Goal: Task Accomplishment & Management: Manage account settings

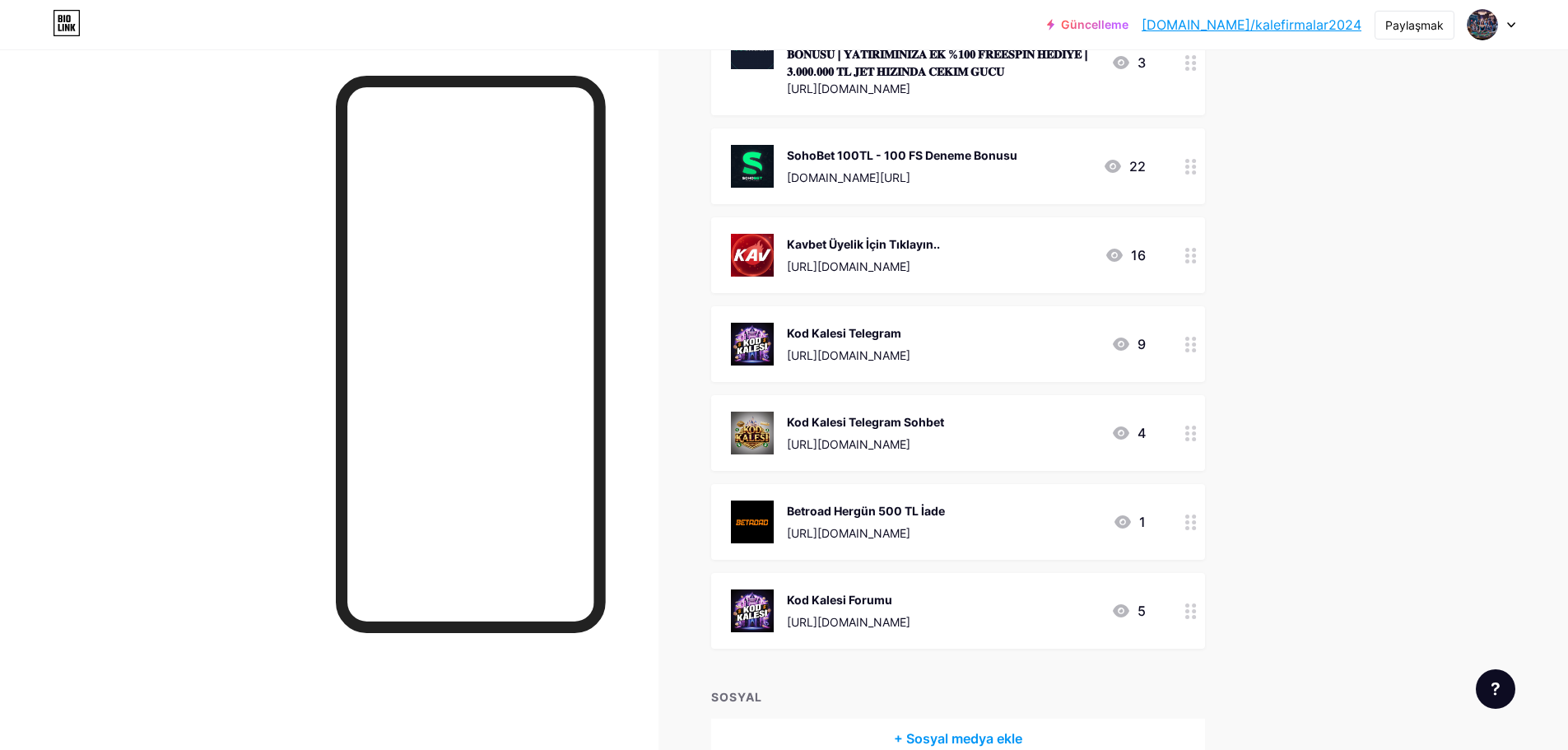
scroll to position [1482, 0]
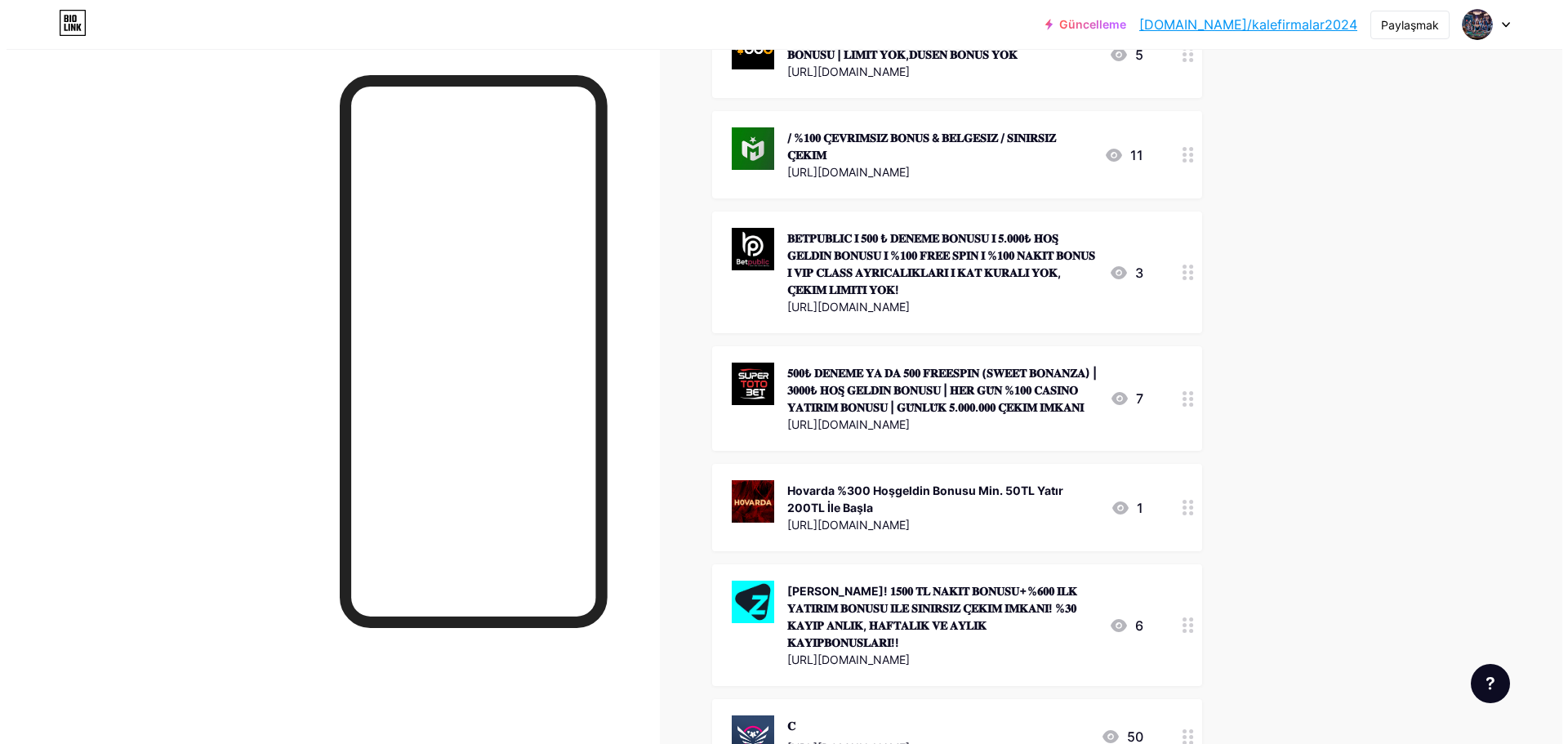
scroll to position [572, 0]
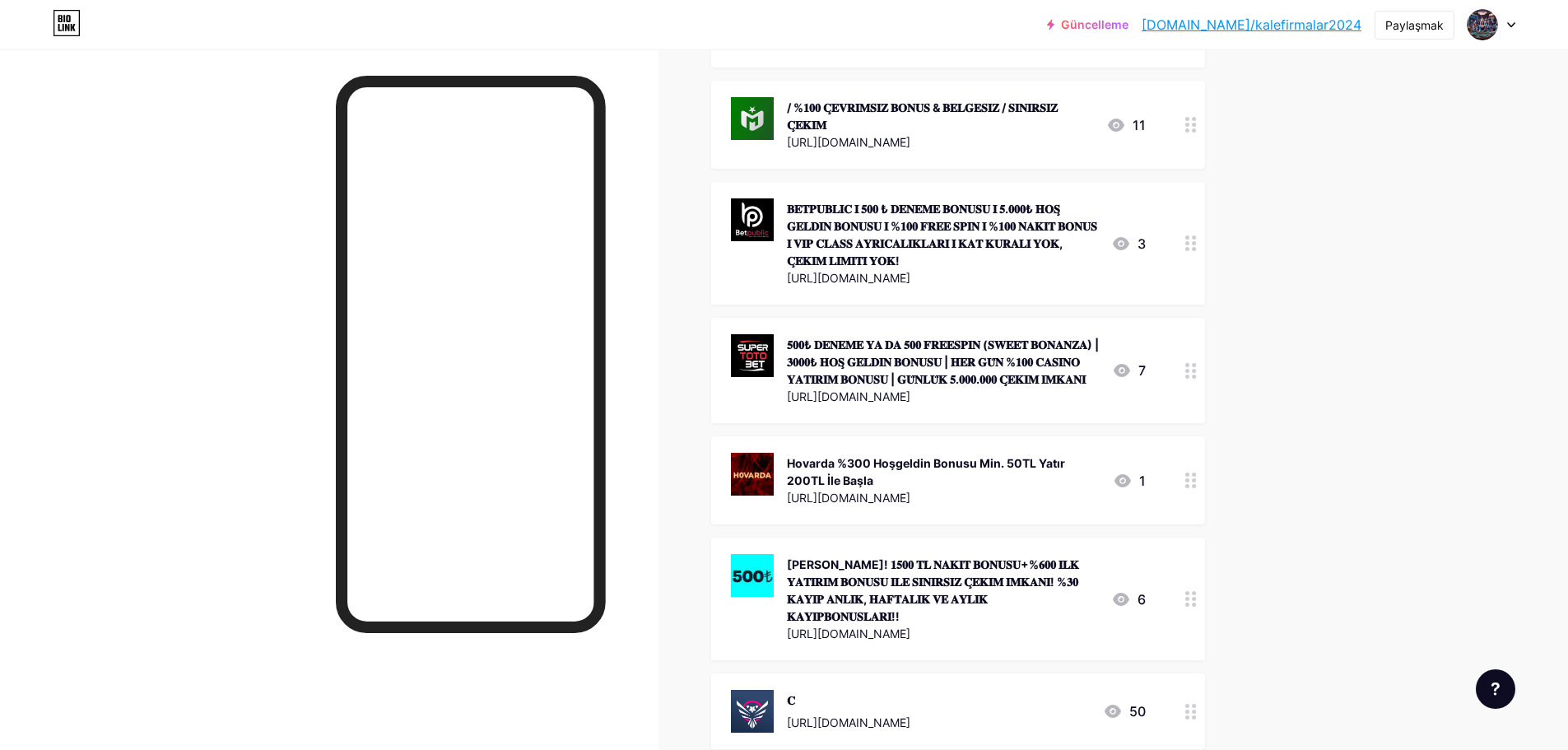
click at [1198, 252] on div at bounding box center [1191, 243] width 28 height 122
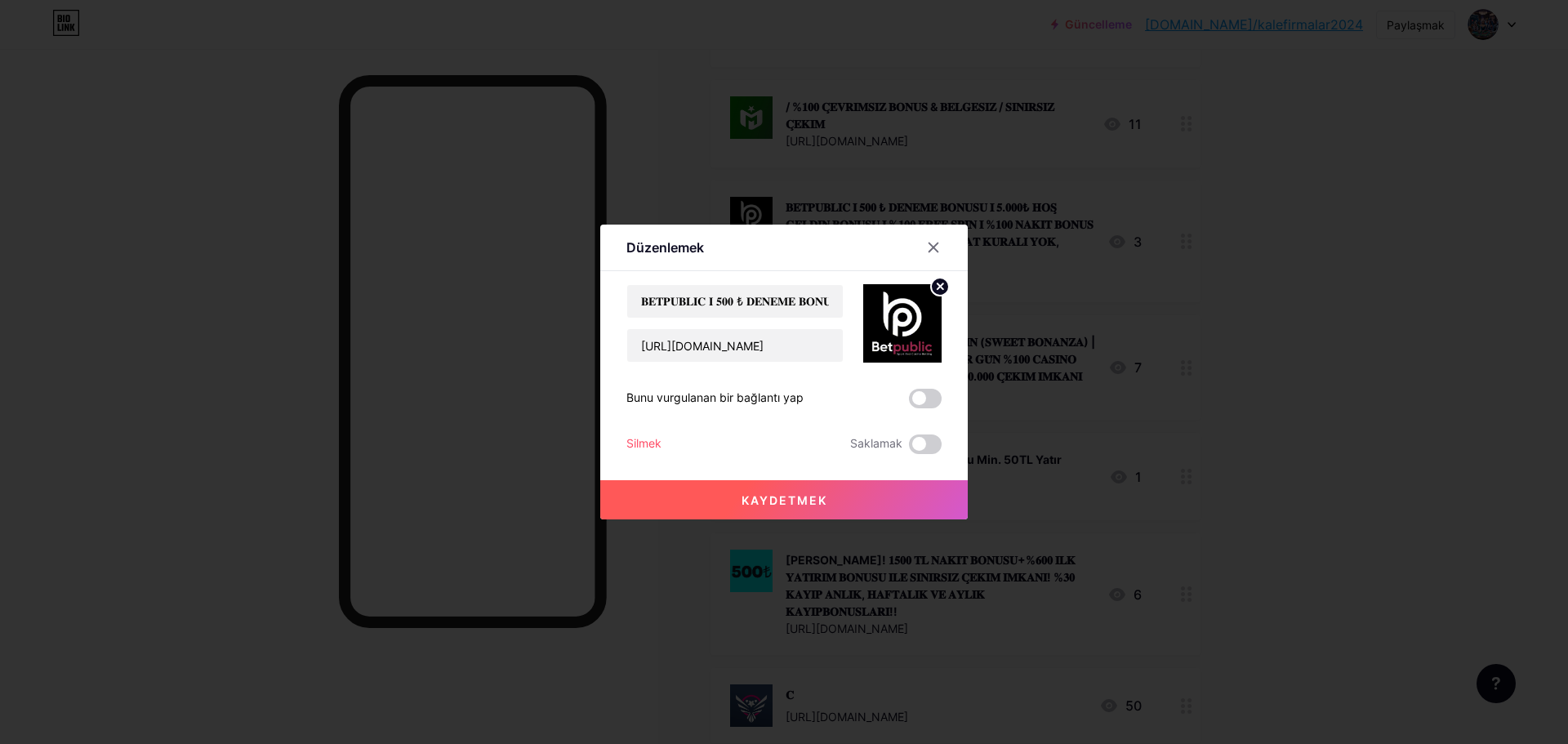
click at [645, 445] on font "Silmek" at bounding box center [644, 443] width 35 height 14
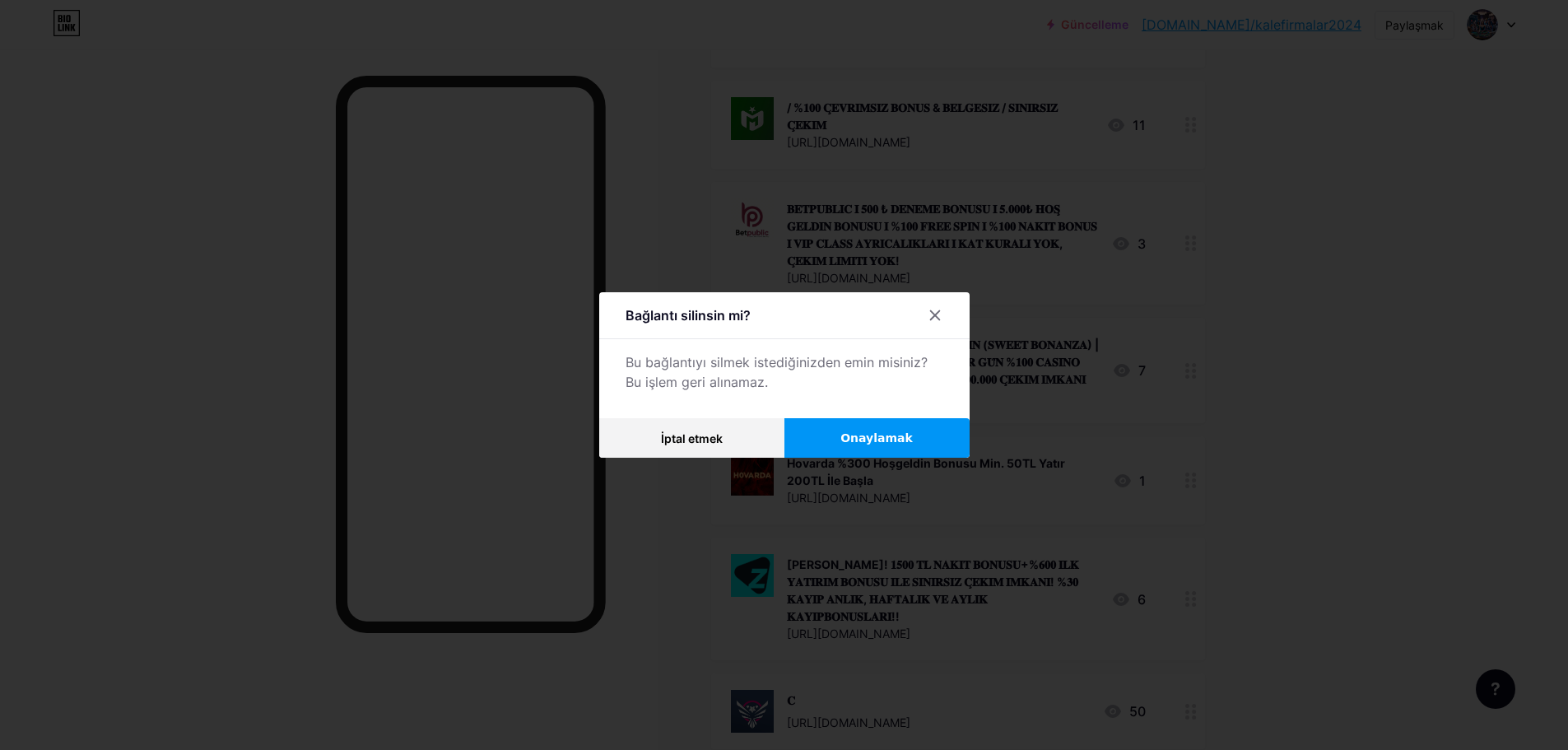
click at [848, 439] on button "Onaylamak" at bounding box center [877, 438] width 185 height 39
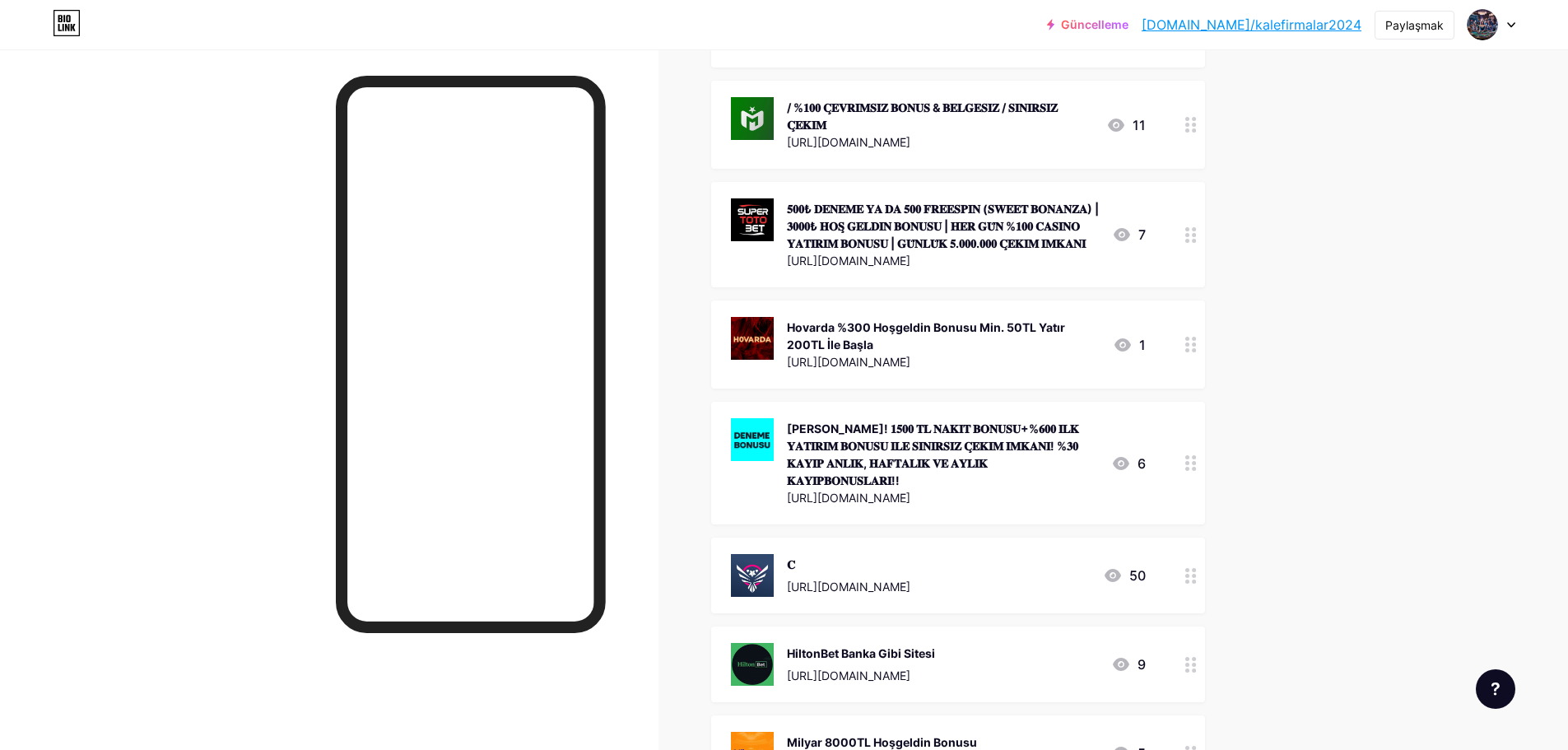
click at [1197, 462] on circle at bounding box center [1194, 463] width 4 height 4
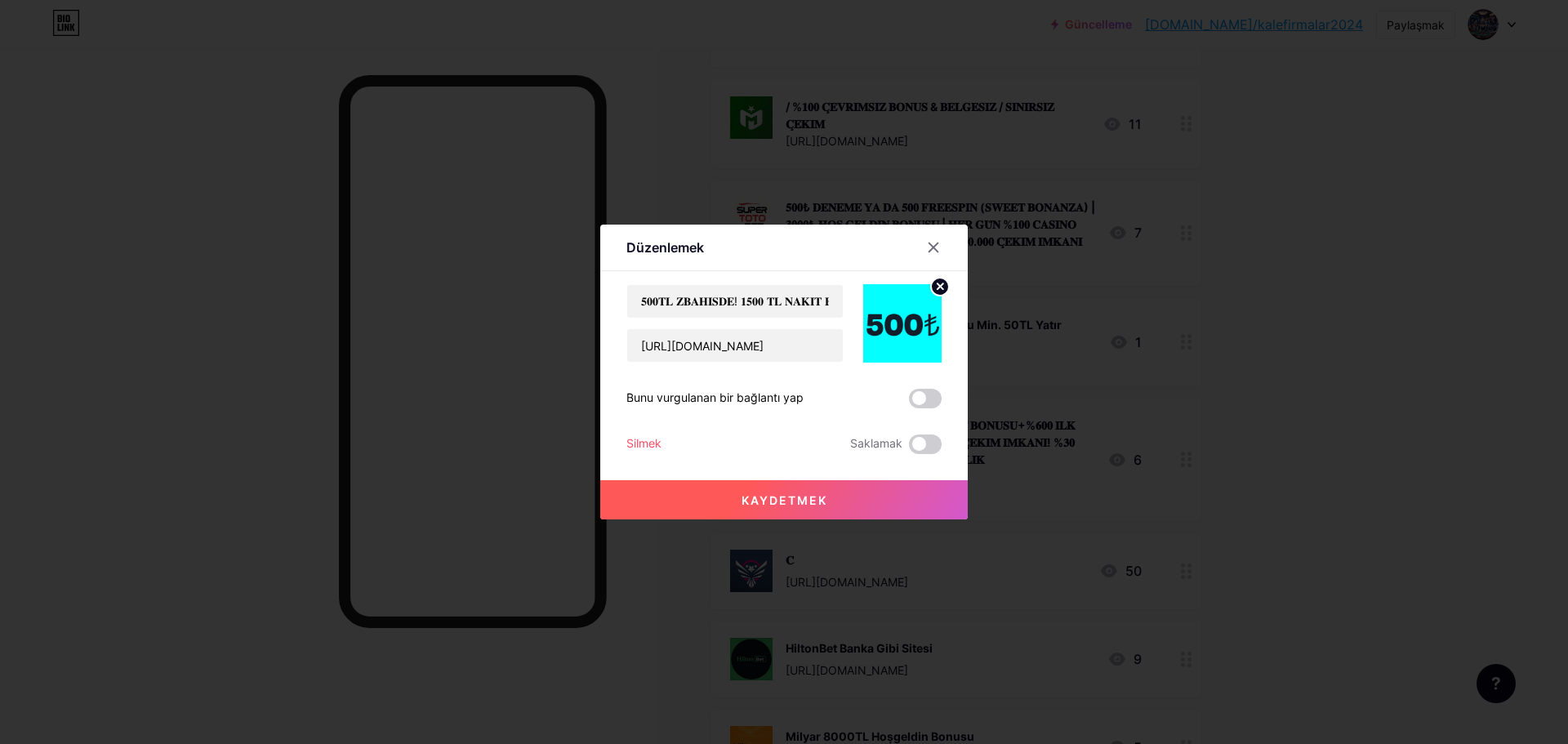
click at [655, 443] on font "Silmek" at bounding box center [644, 443] width 35 height 14
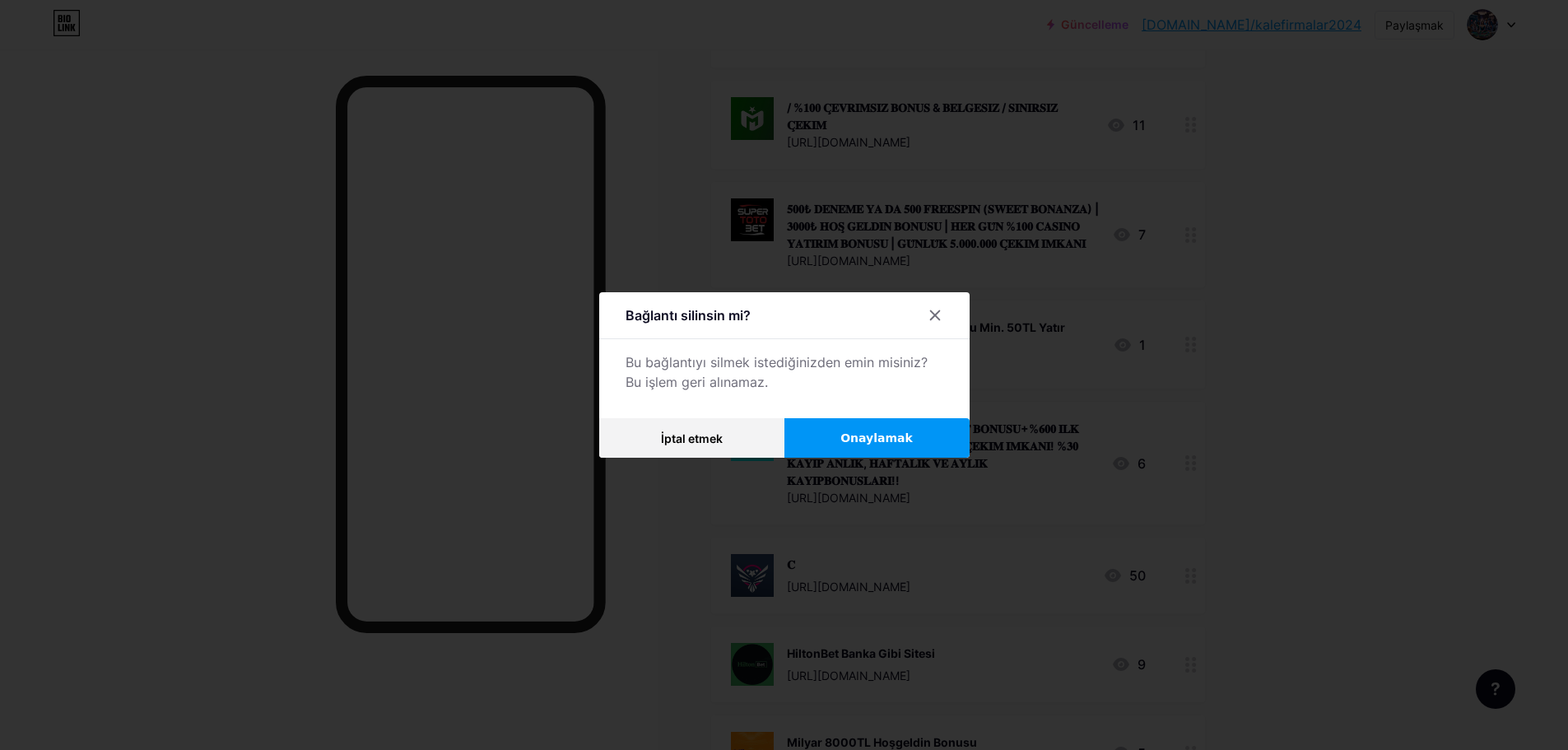
click at [862, 431] on font "Onaylamak" at bounding box center [877, 437] width 72 height 13
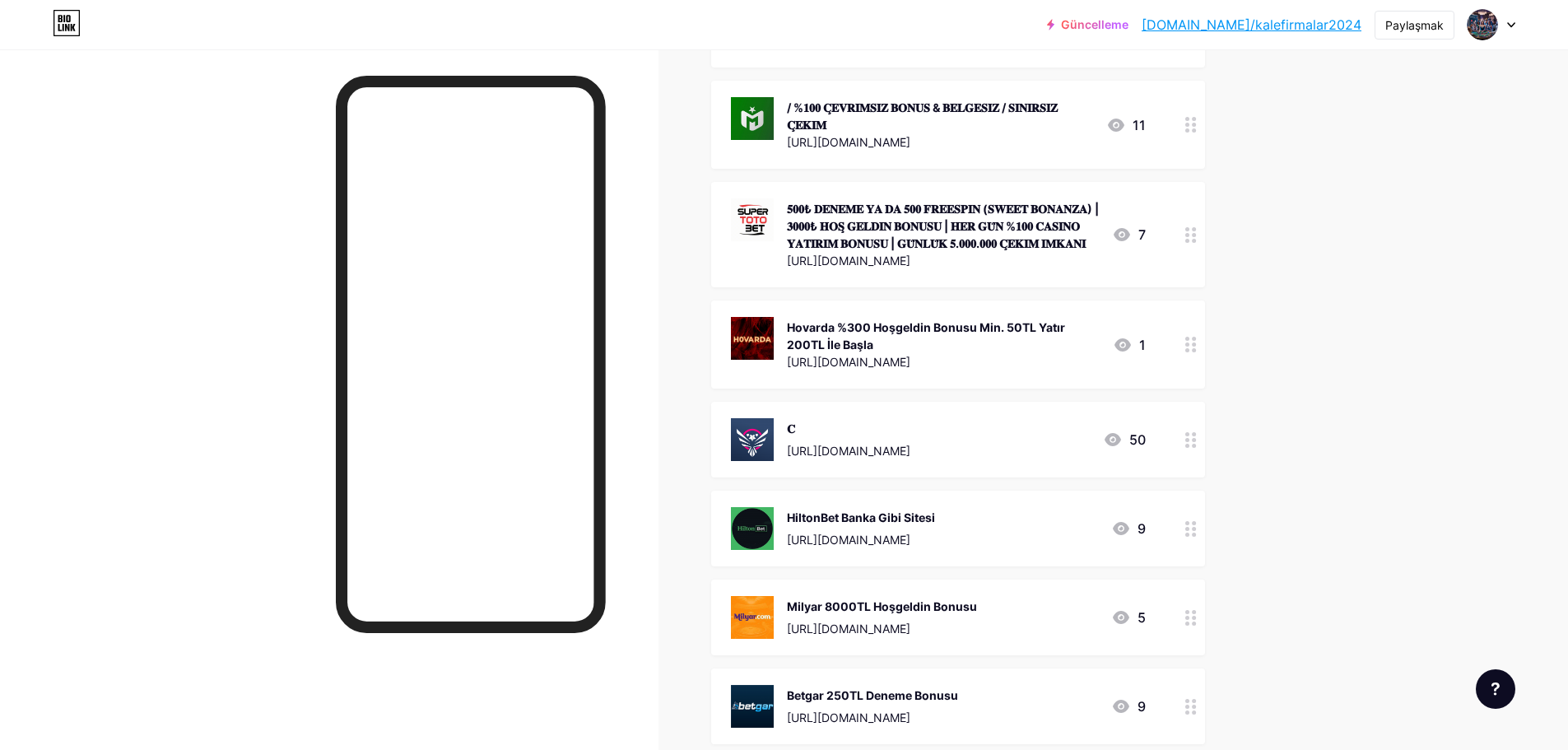
click at [806, 430] on div "𝐂" at bounding box center [849, 429] width 123 height 18
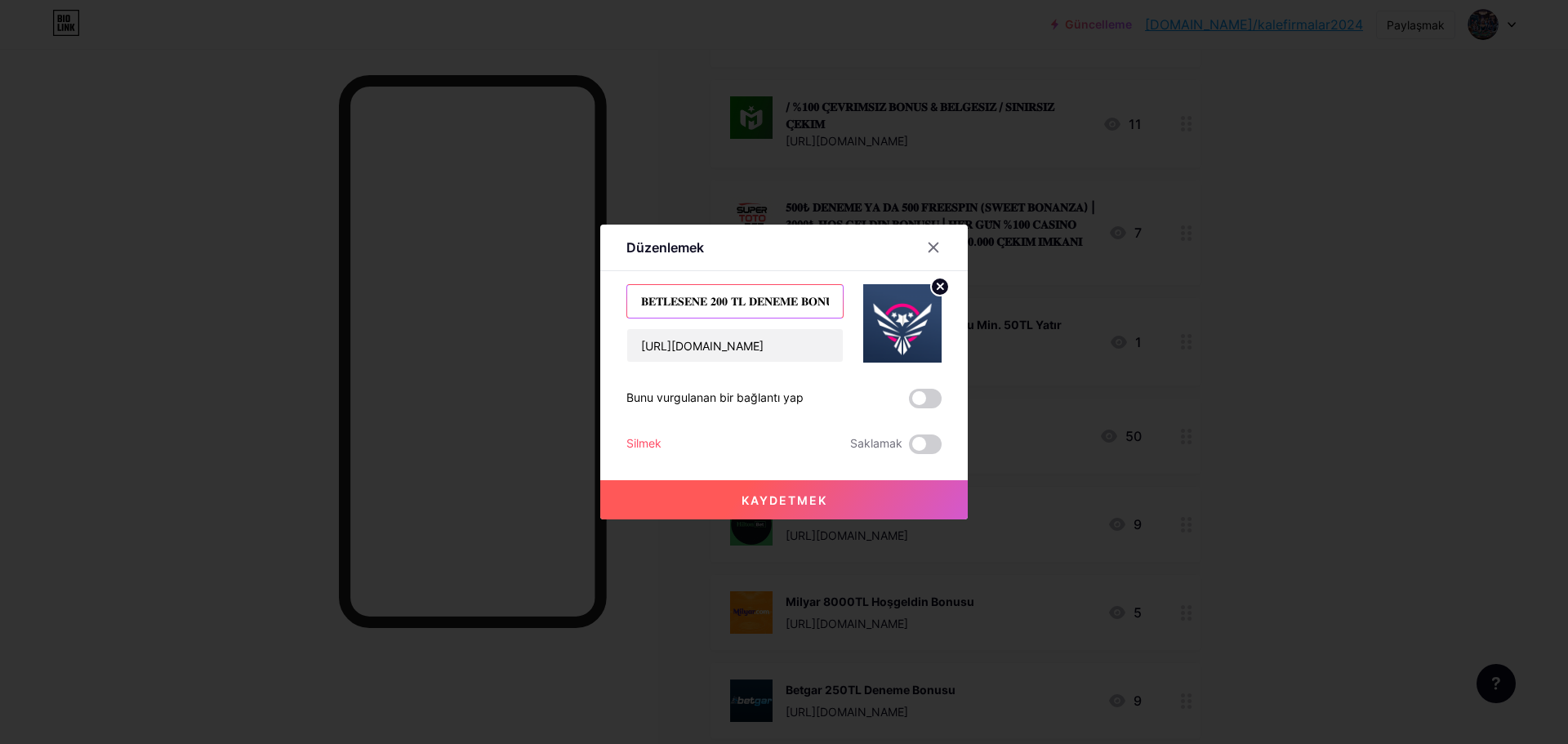
click at [754, 301] on input "𝐁𝐄𝐓𝐋𝐄𝐒𝐄𝐍𝐄 𝟐𝟎𝟎 𝐓𝐋 𝐃𝐄𝐍𝐄𝐌𝐄 𝐁𝐎𝐍𝐔𝐒𝐔" at bounding box center [735, 302] width 215 height 33
paste input "200 TL DENEME BONUSU │ SINIRSIZ ÇEKİM │ %100 İADE BONUSU"
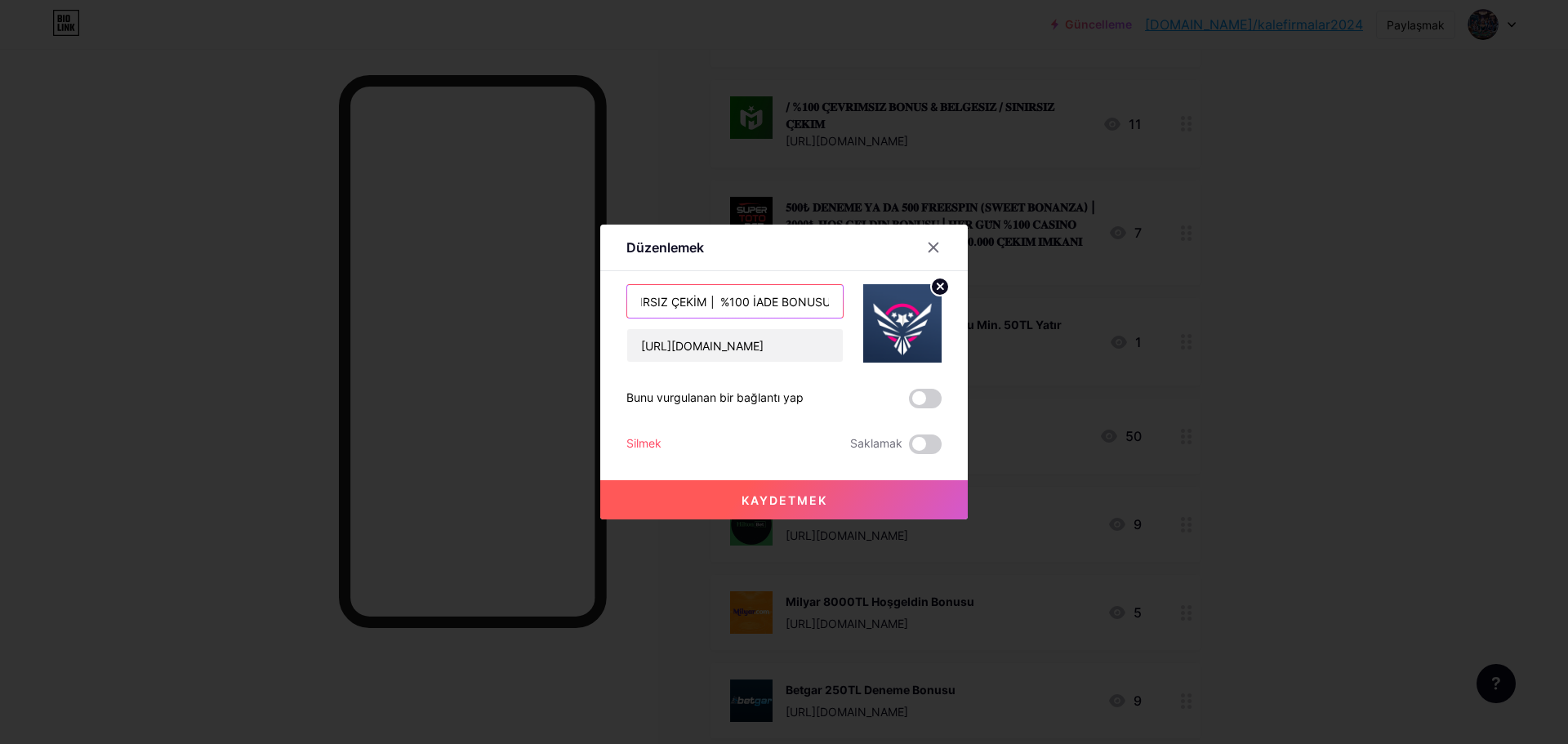
type input "200 TL DENEME BONUSU │ SINIRSIZ ÇEKİM │ %100 İADE BONUSU"
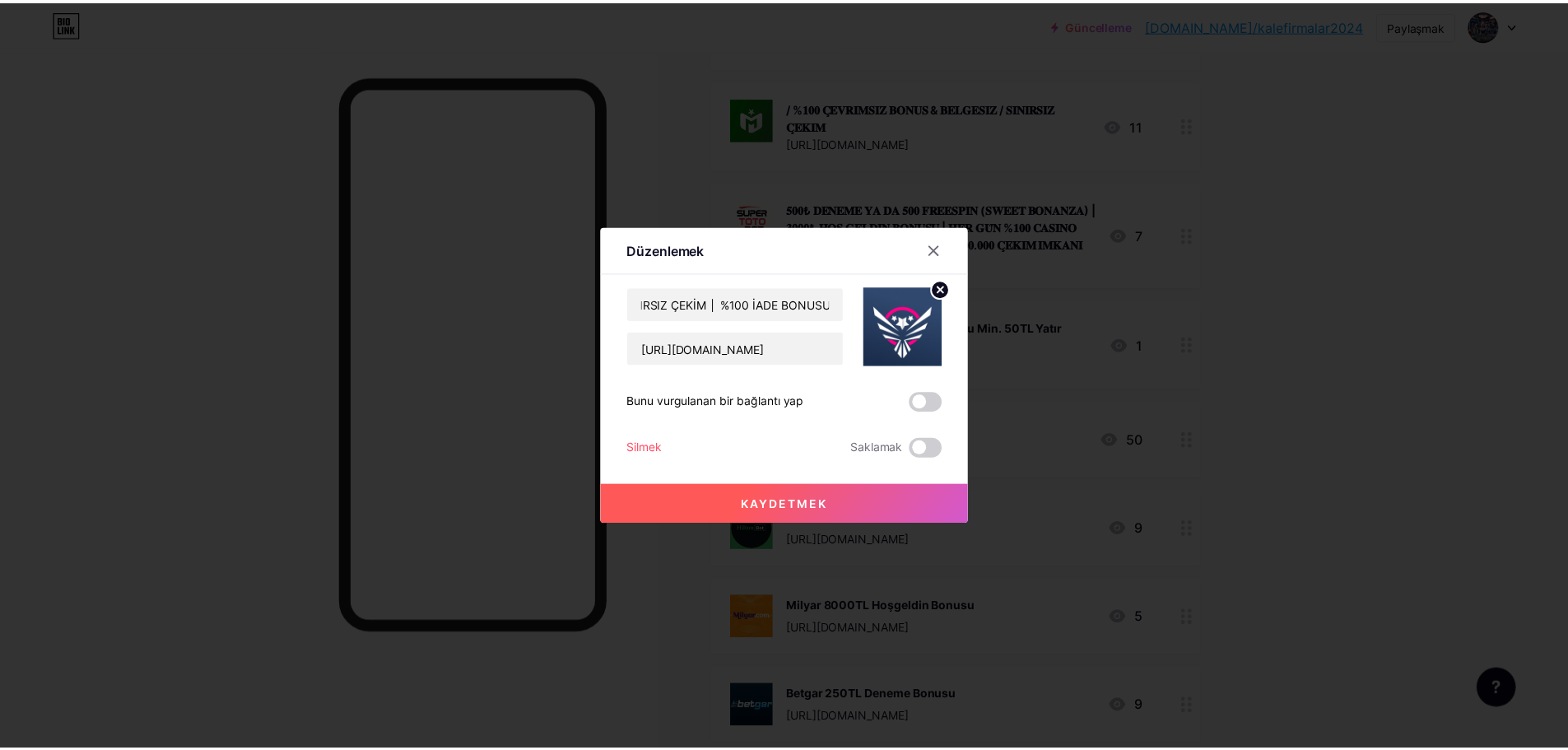
scroll to position [0, 0]
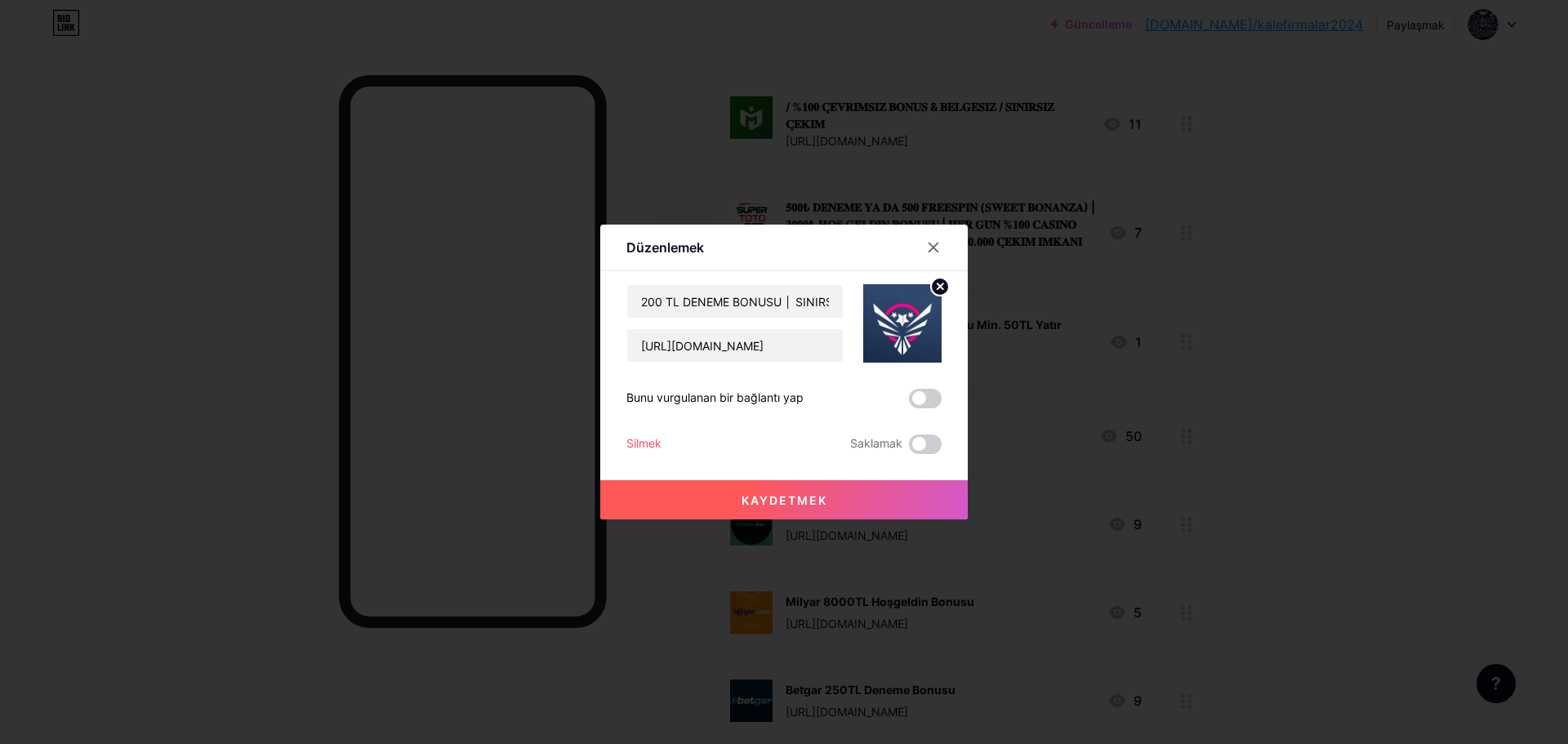
click at [798, 492] on button "Kaydetmek" at bounding box center [784, 500] width 368 height 39
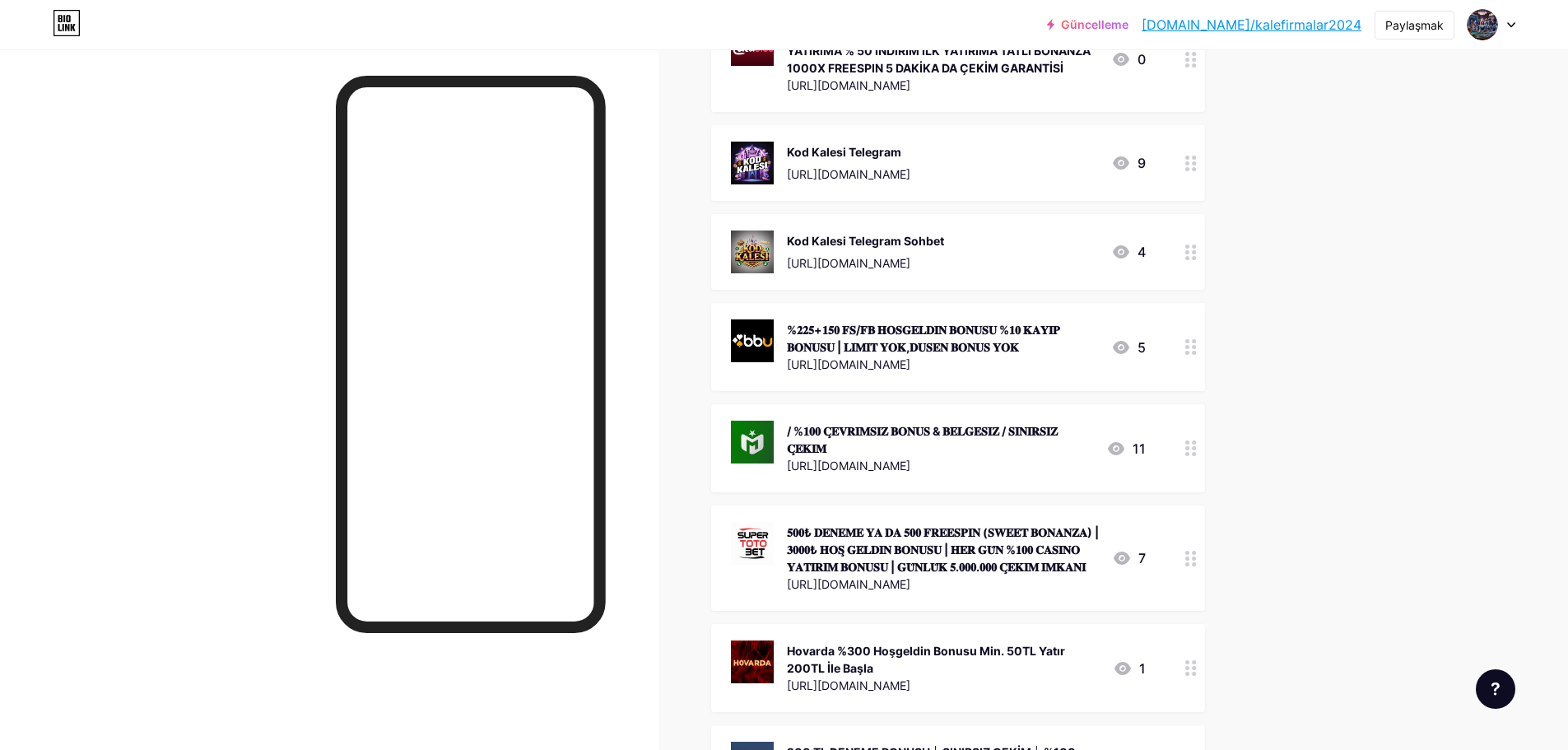
scroll to position [247, 0]
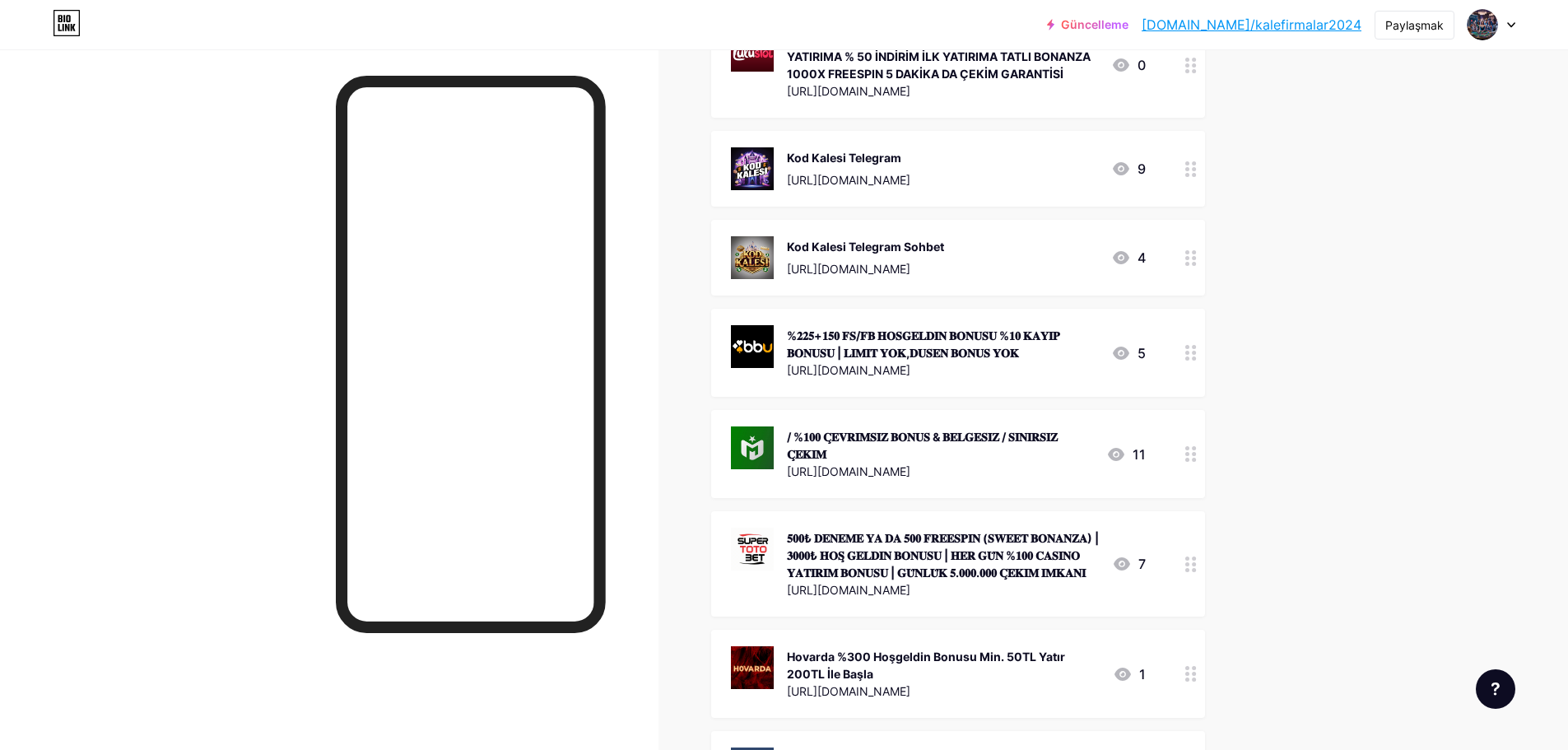
click at [1199, 364] on div at bounding box center [1191, 353] width 28 height 88
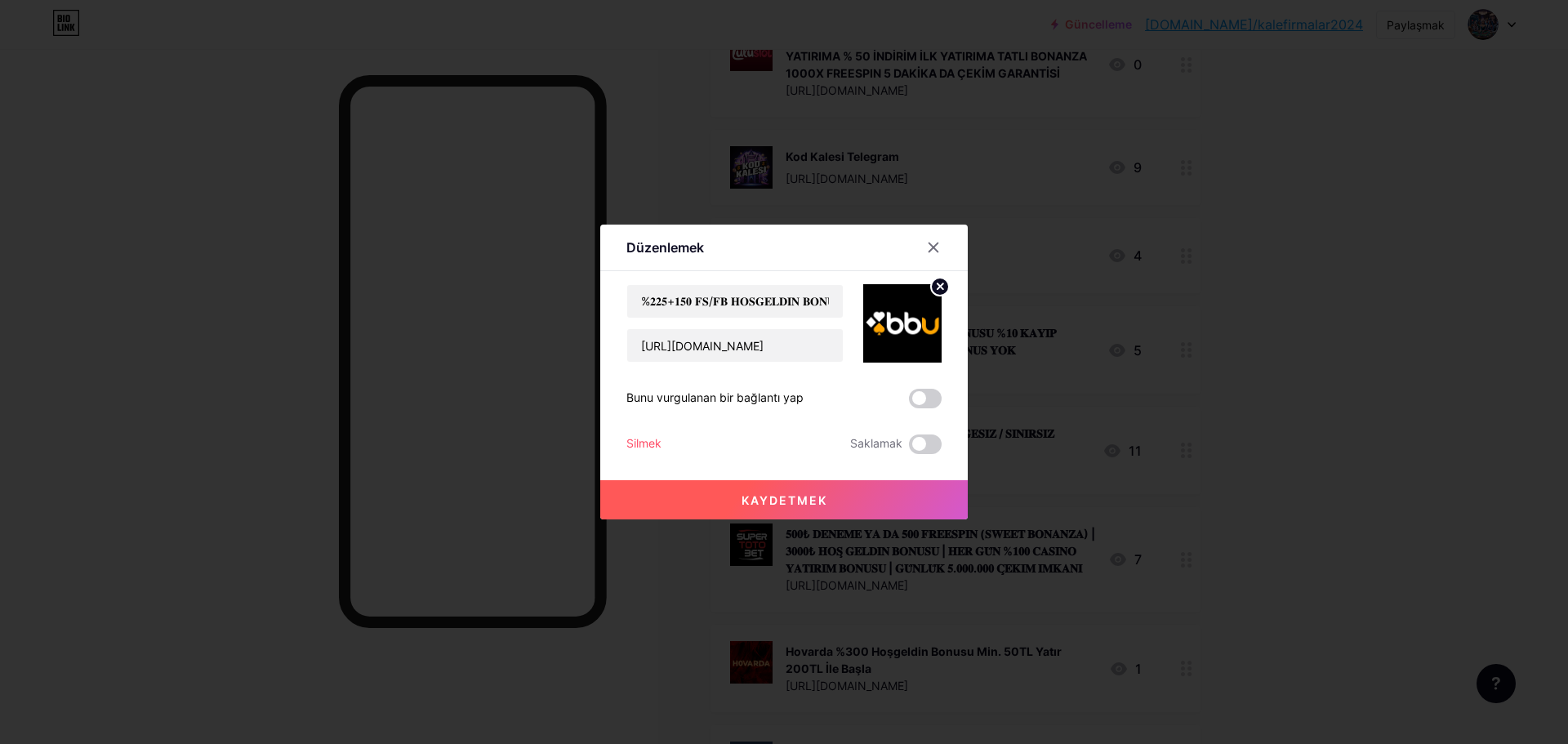
click at [1230, 373] on div at bounding box center [784, 372] width 1568 height 744
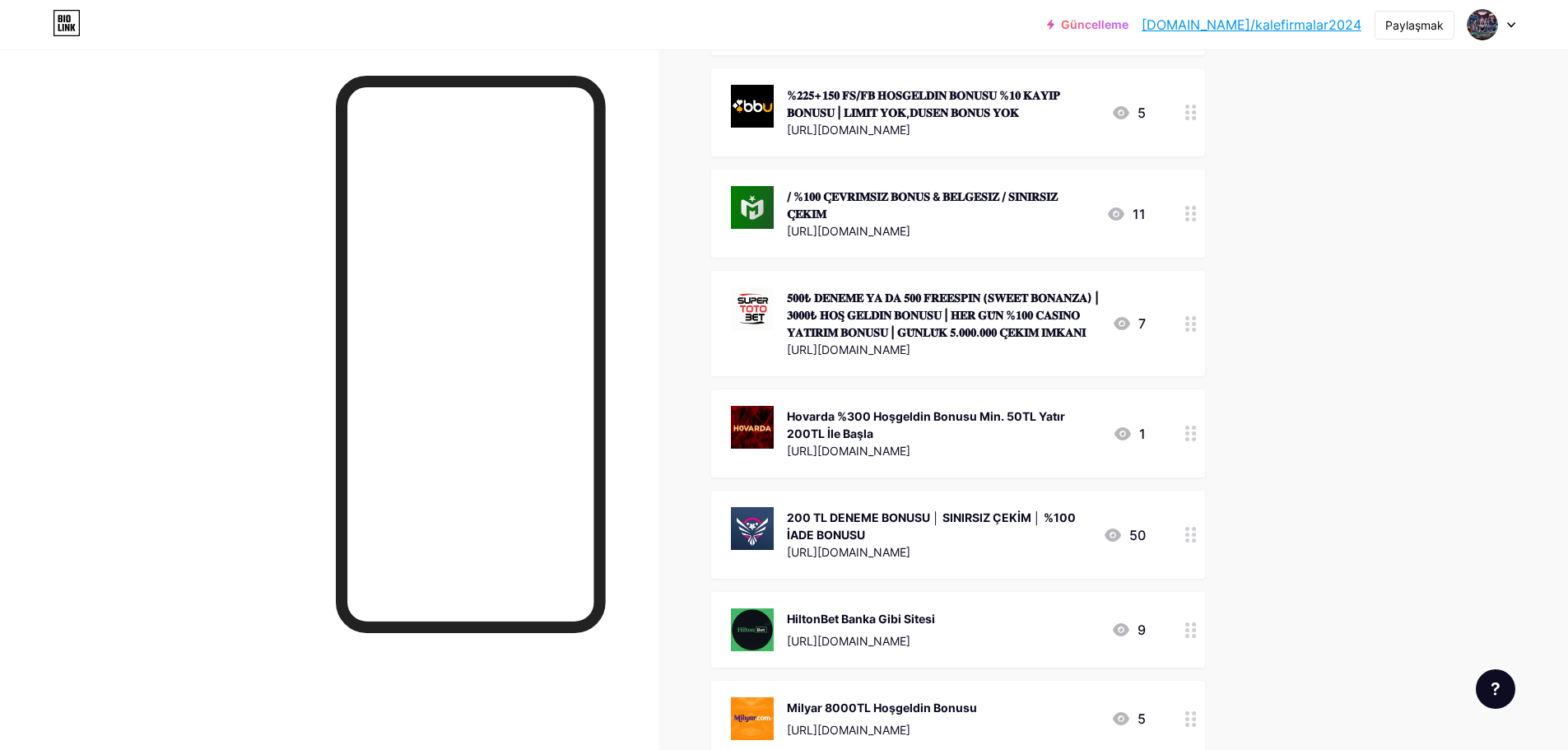
scroll to position [494, 0]
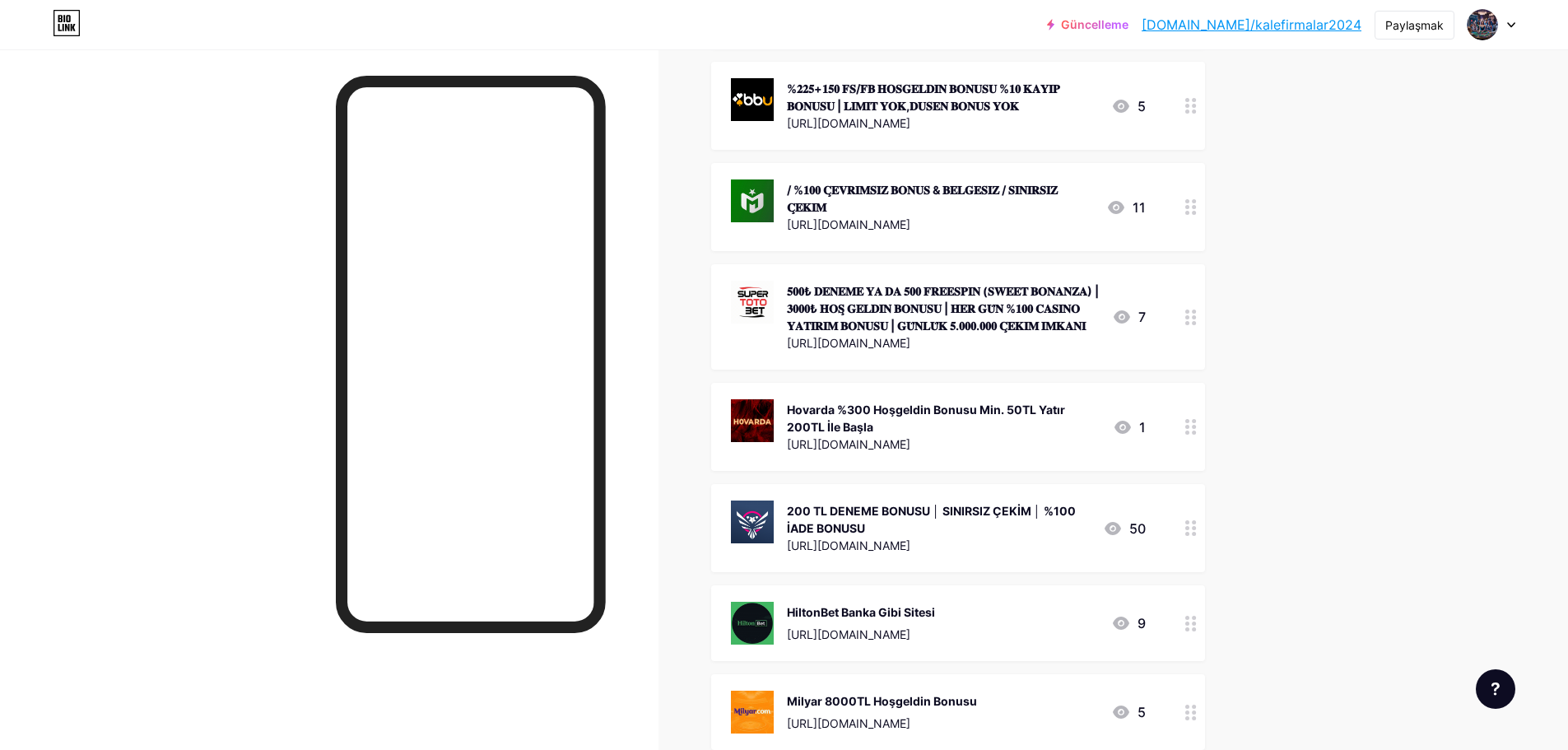
click at [1198, 320] on icon at bounding box center [1192, 318] width 12 height 16
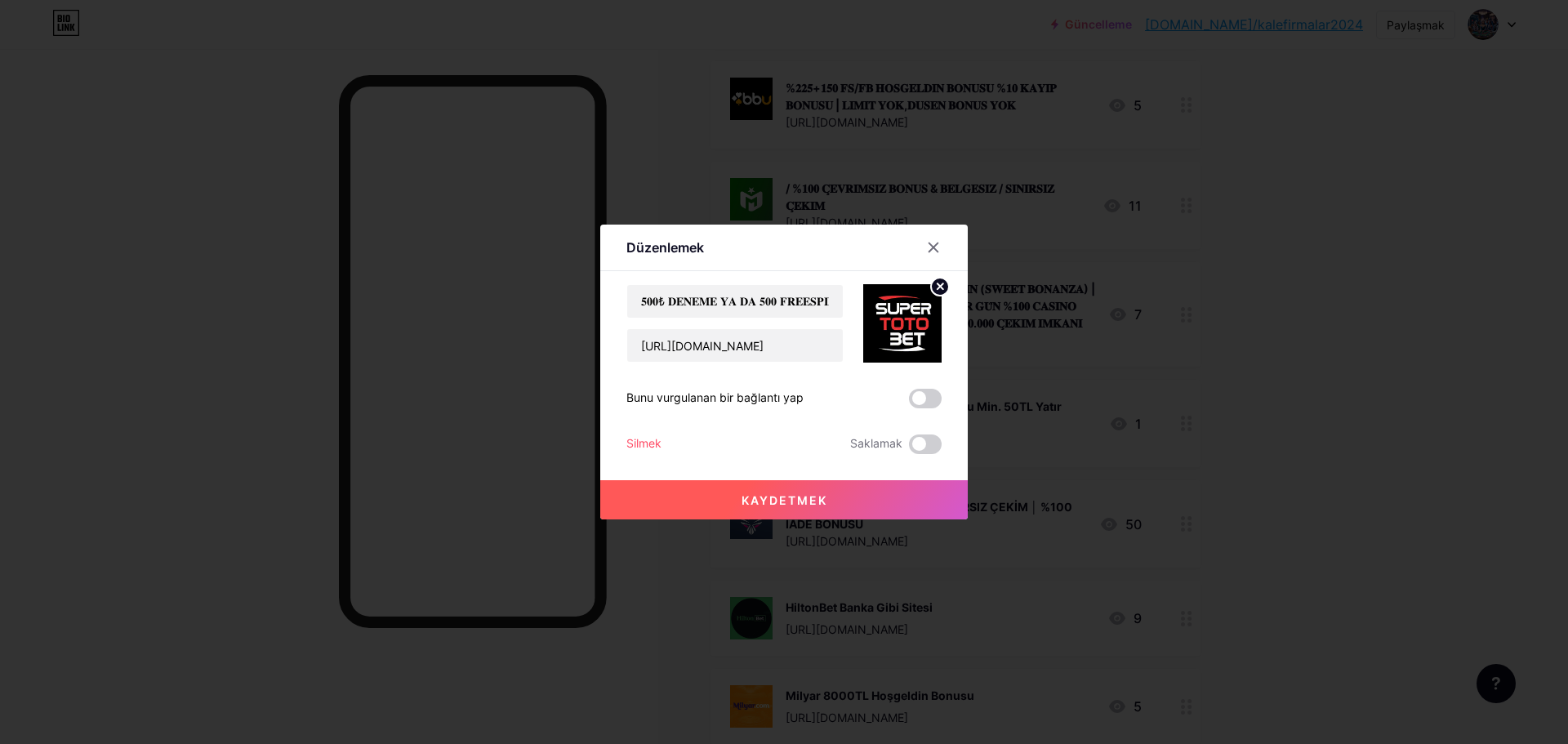
click at [636, 439] on font "Silmek" at bounding box center [644, 443] width 35 height 14
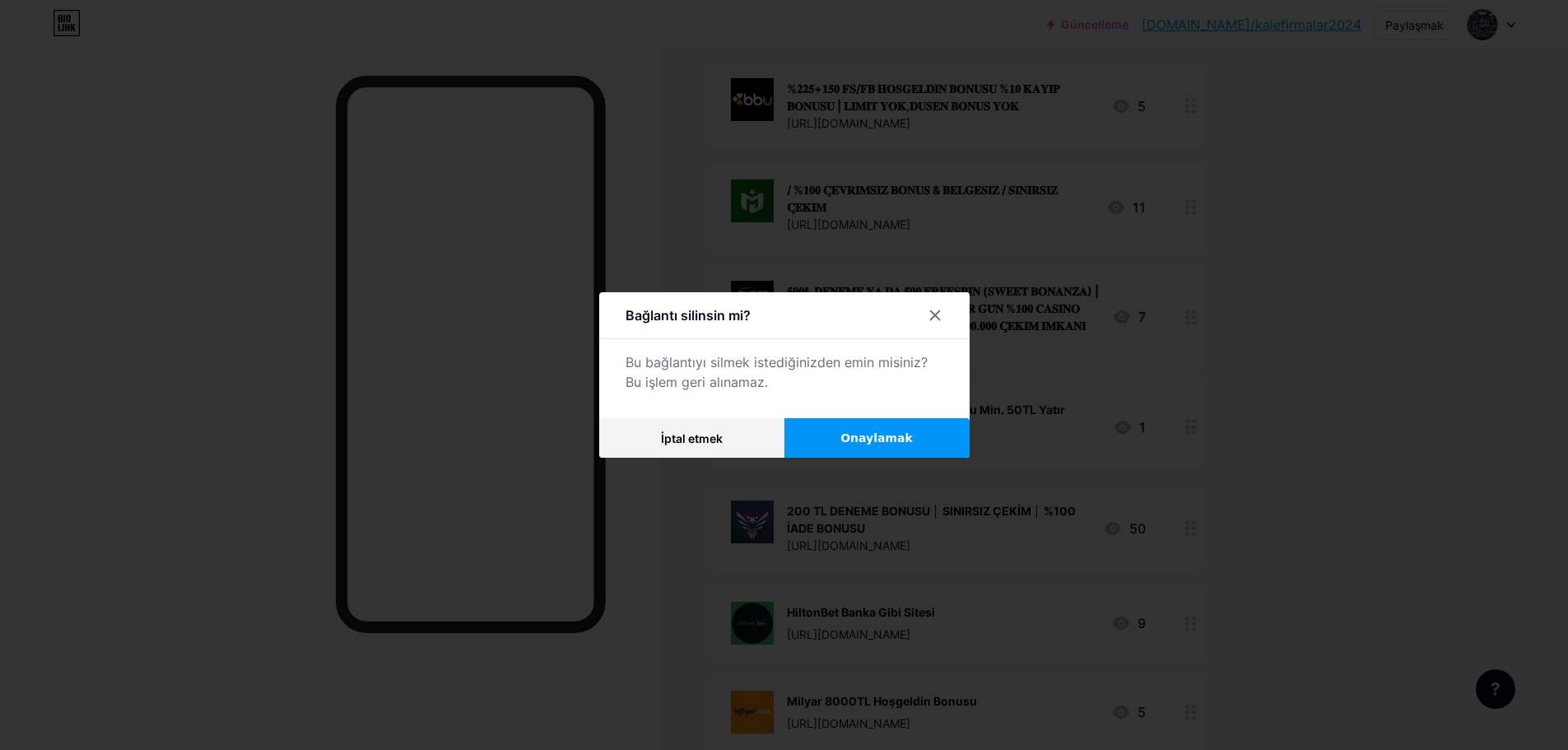
click at [926, 430] on button "Onaylamak" at bounding box center [877, 438] width 185 height 39
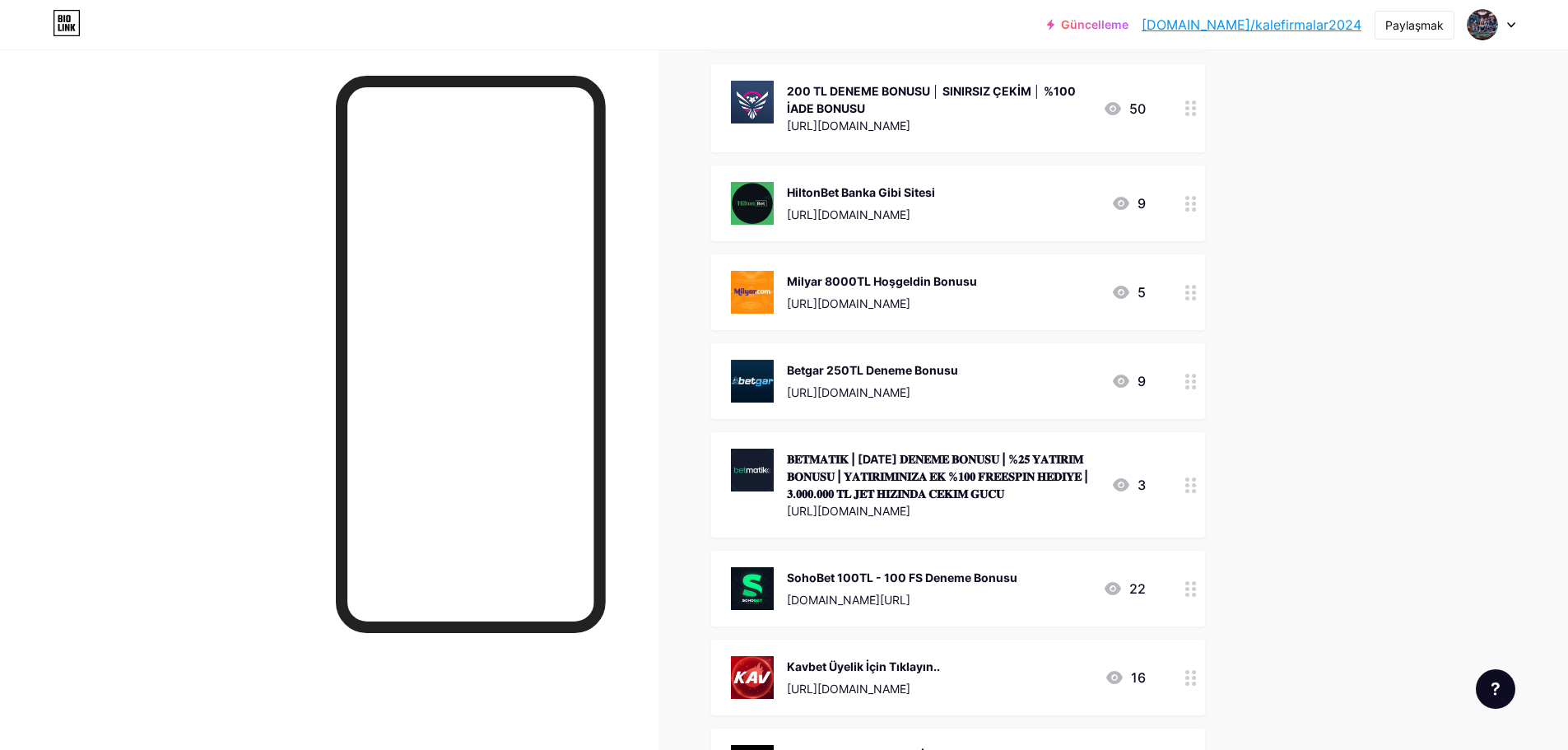
scroll to position [823, 0]
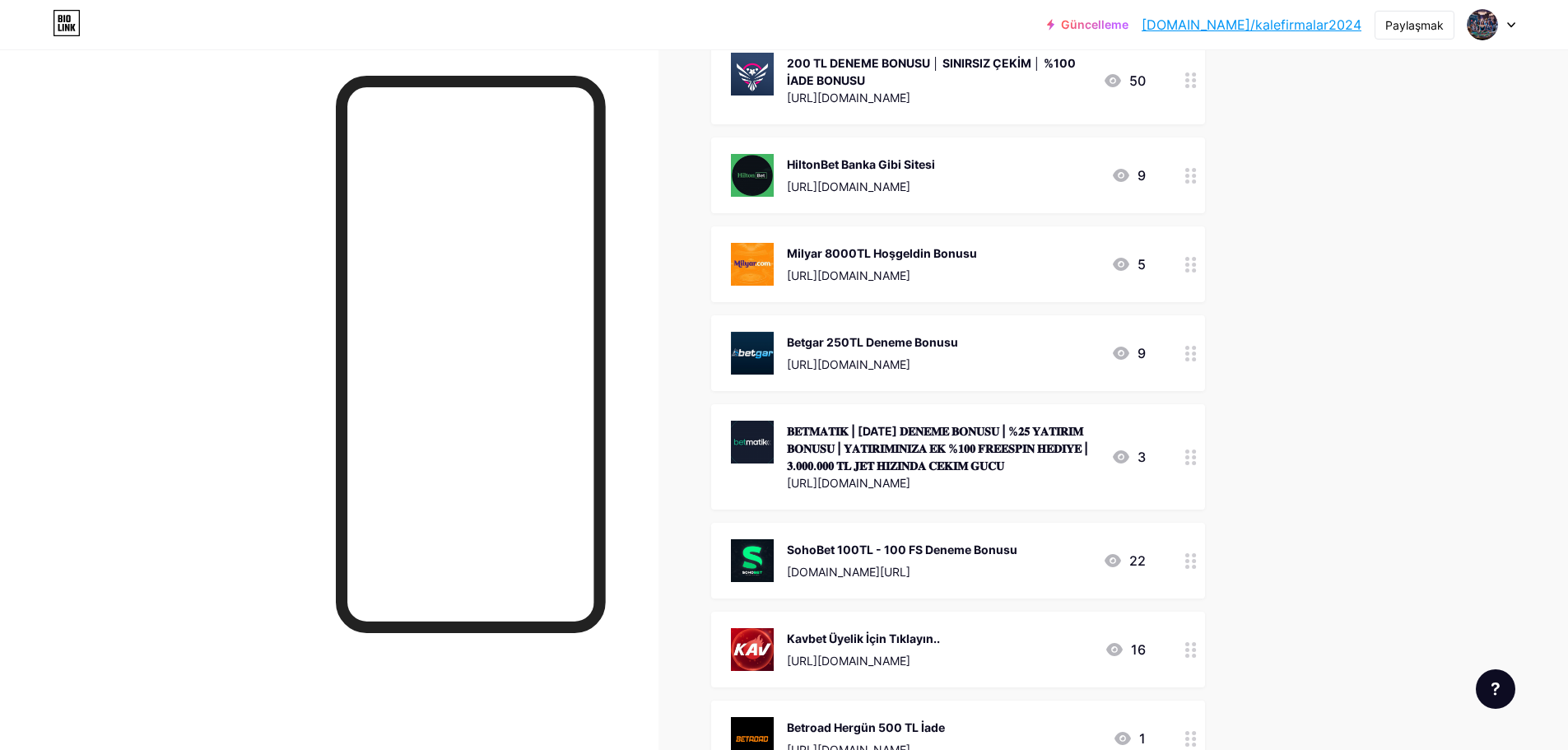
click at [753, 344] on img at bounding box center [753, 353] width 43 height 43
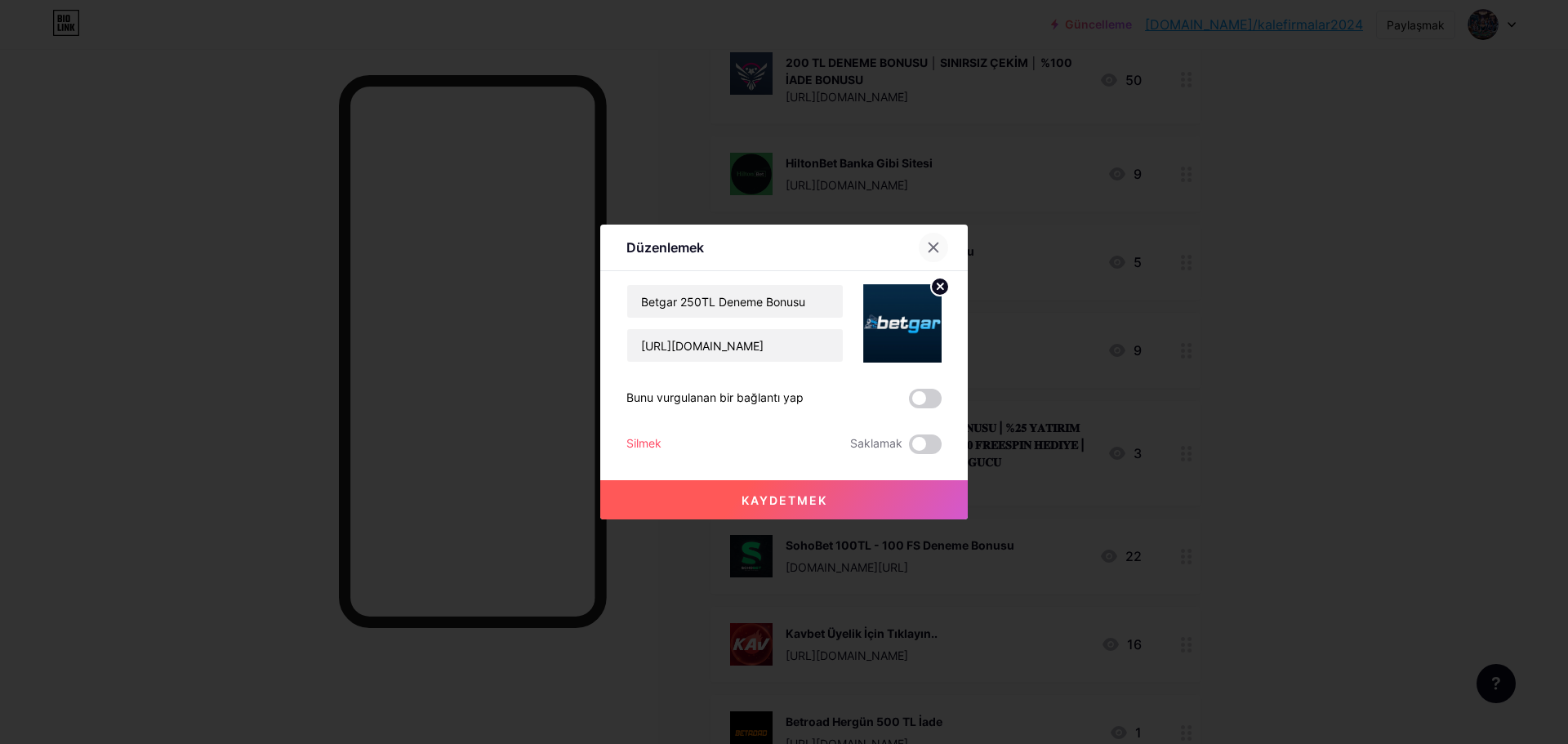
click at [942, 245] on div at bounding box center [933, 247] width 29 height 29
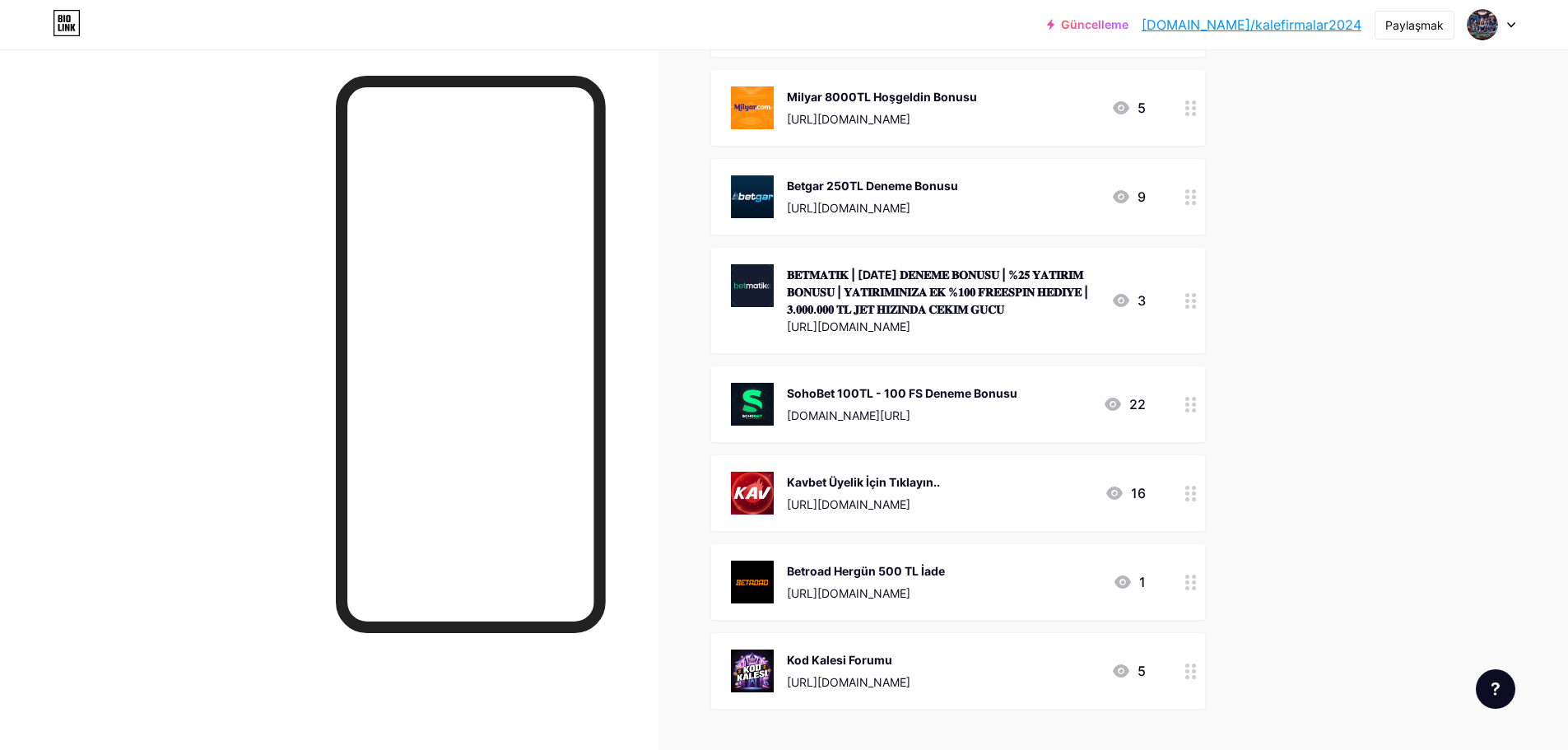
scroll to position [1071, 0]
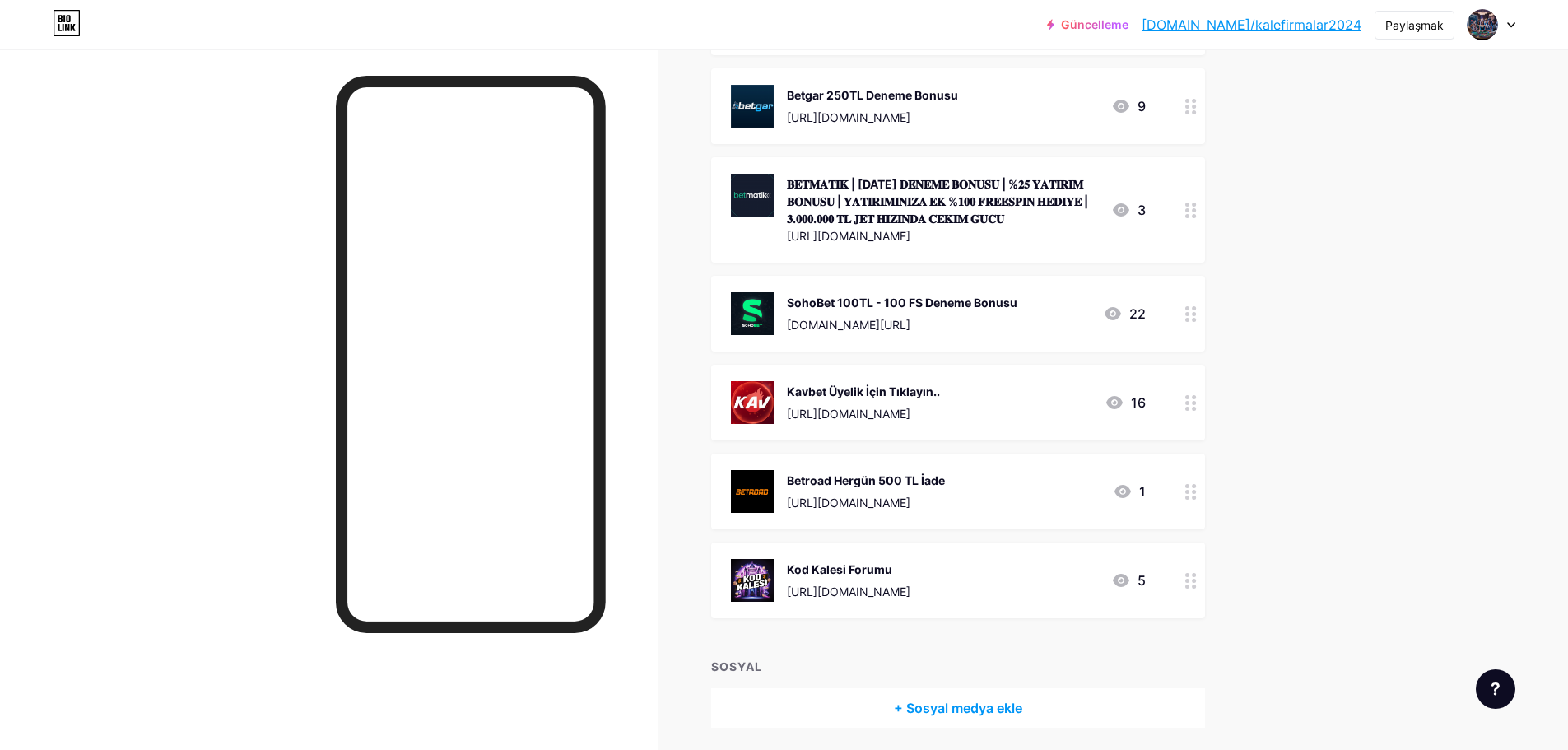
click at [1192, 398] on icon at bounding box center [1192, 403] width 12 height 16
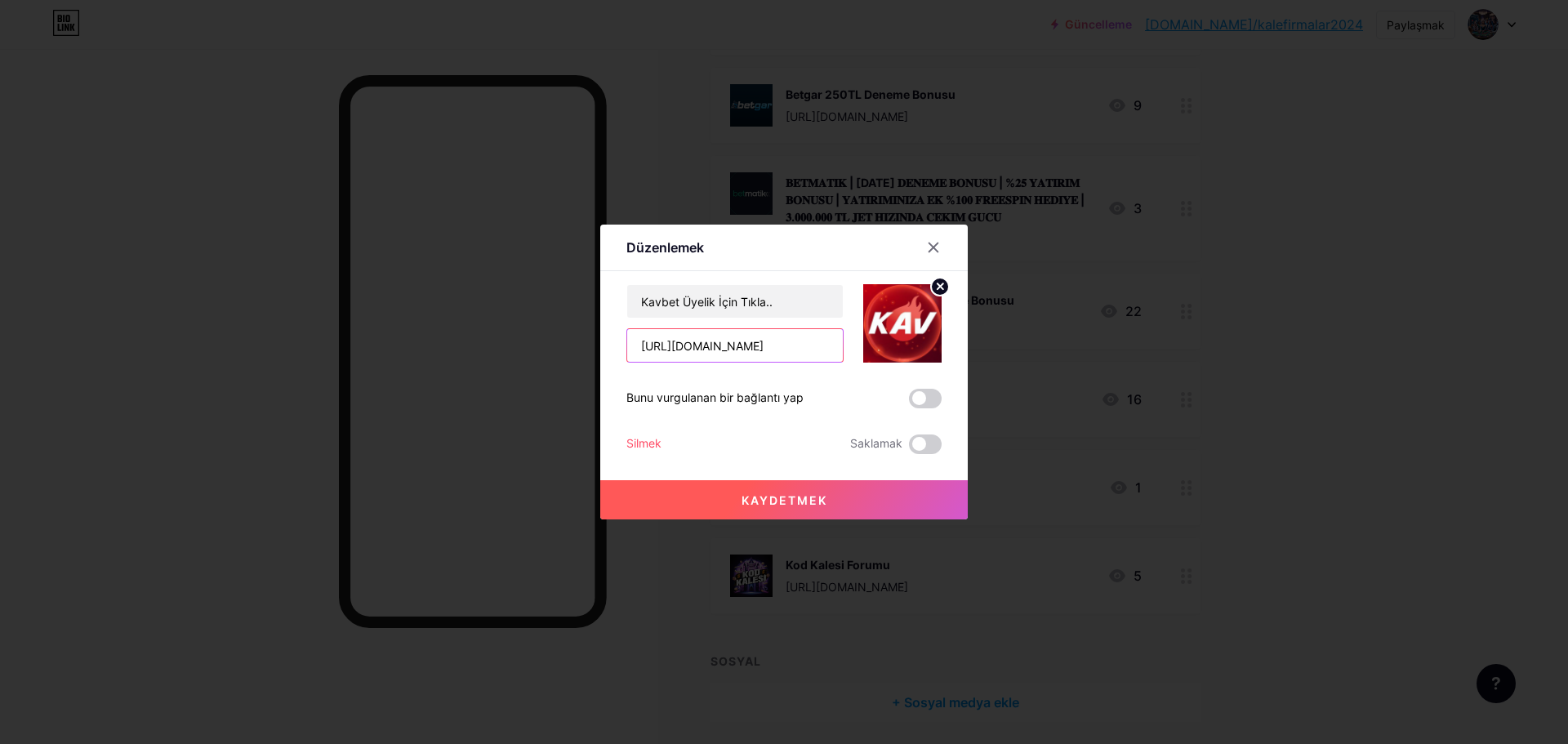
click at [805, 344] on input "https://tracker.kavbetpartners1.com/link?btag=58804675_370881" at bounding box center [735, 345] width 215 height 33
type input "[URL][DOMAIN_NAME]"
click at [814, 494] on font "Kaydetmek" at bounding box center [784, 501] width 85 height 14
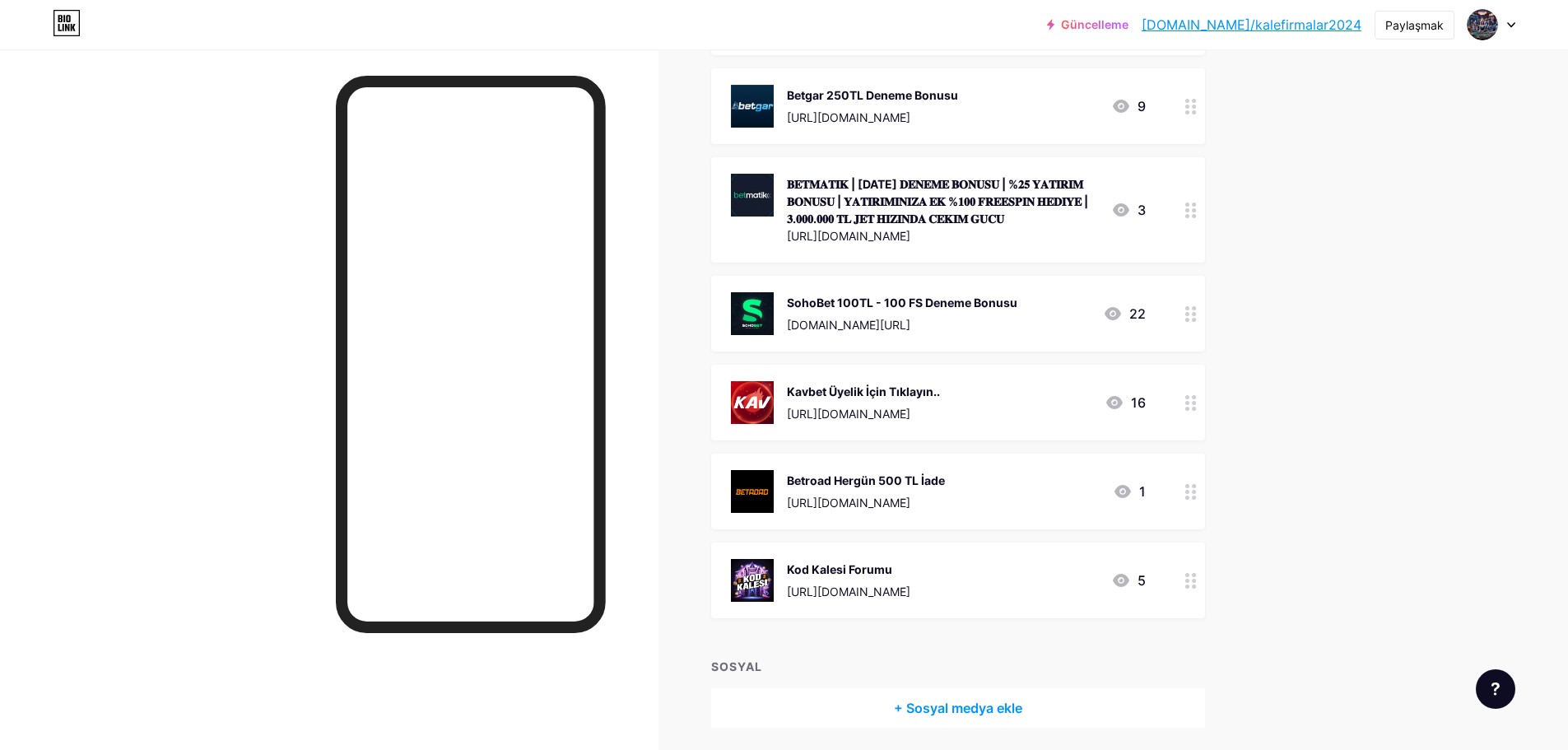
click at [1194, 504] on div at bounding box center [1191, 491] width 28 height 75
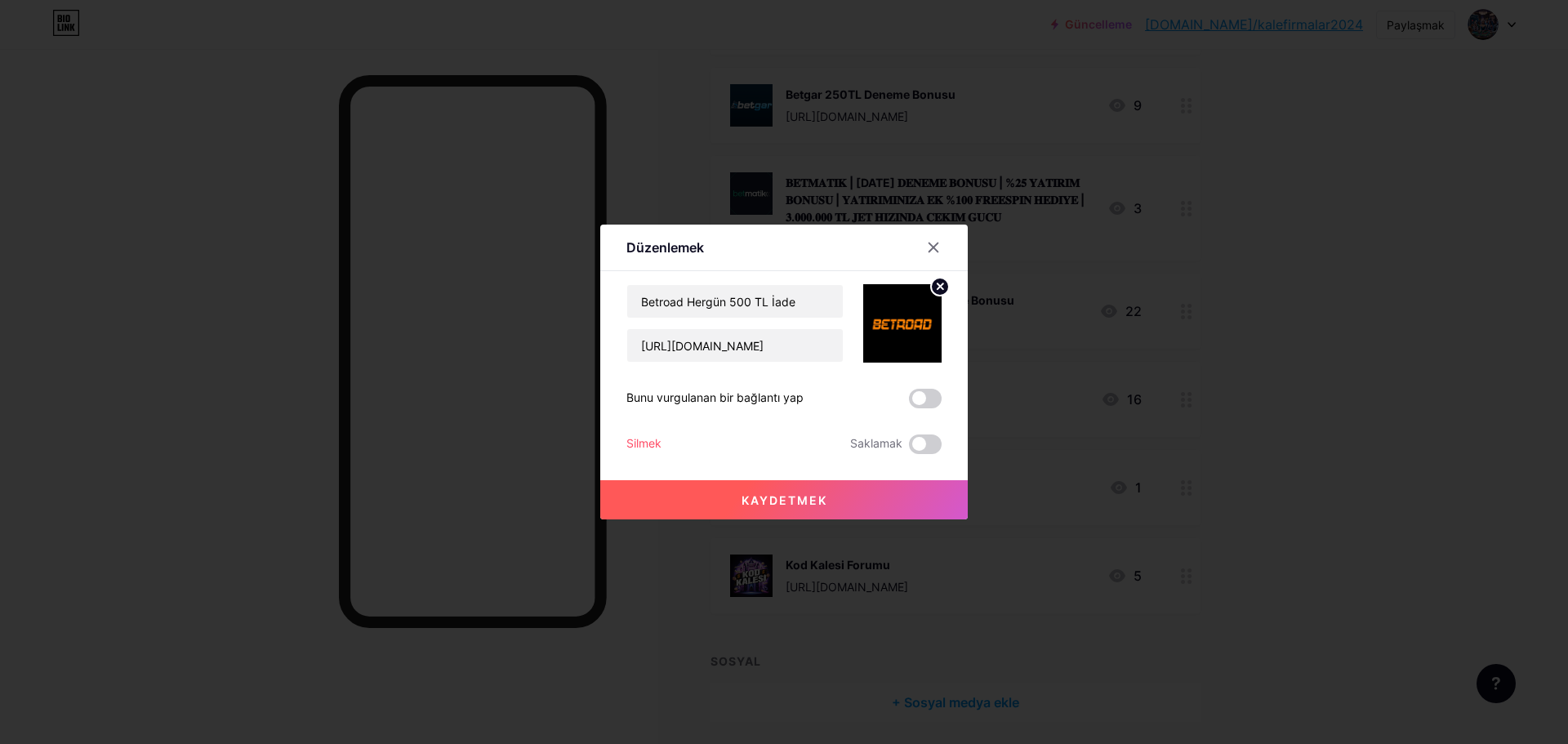
click at [645, 442] on font "Silmek" at bounding box center [644, 443] width 35 height 14
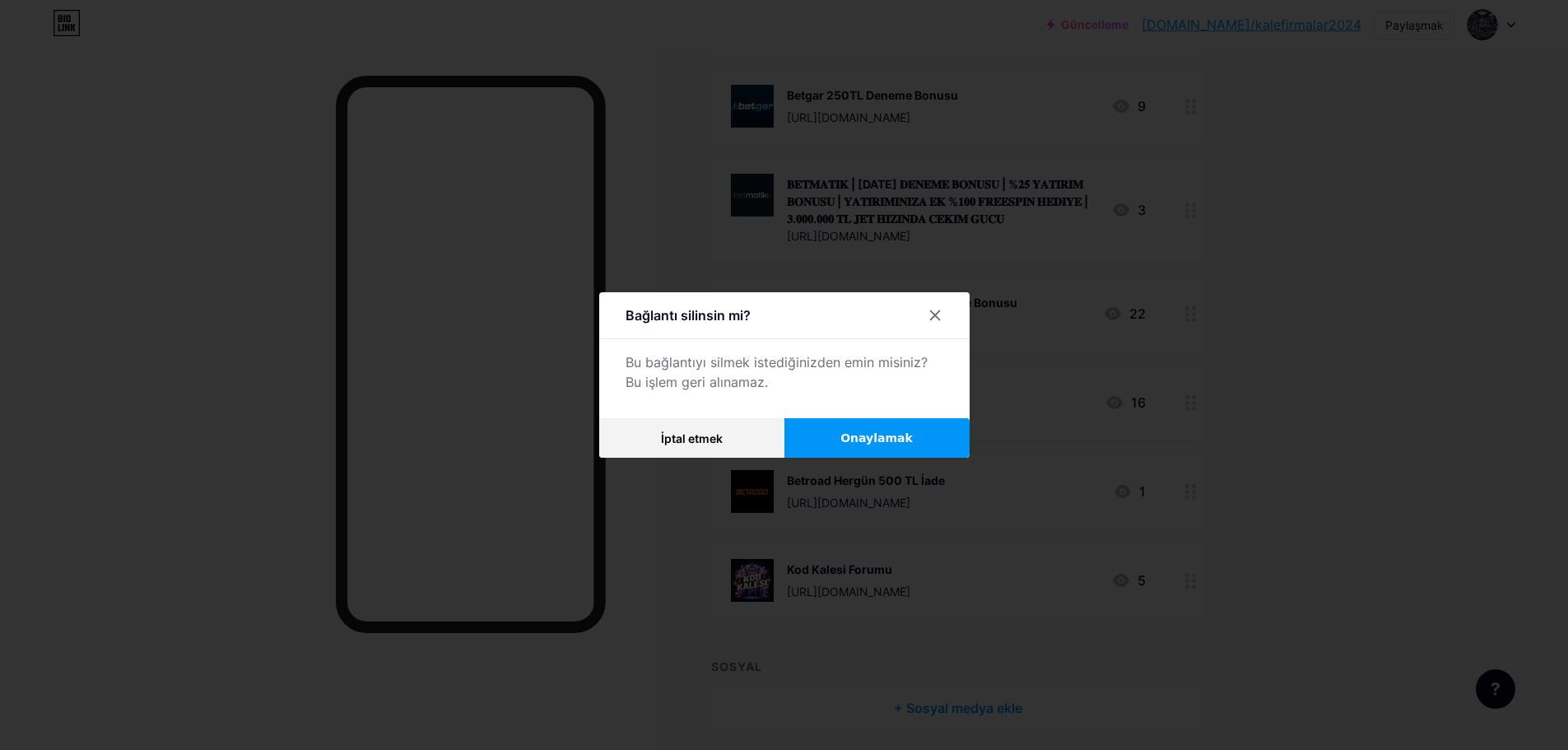
click at [885, 432] on font "Onaylamak" at bounding box center [877, 437] width 72 height 13
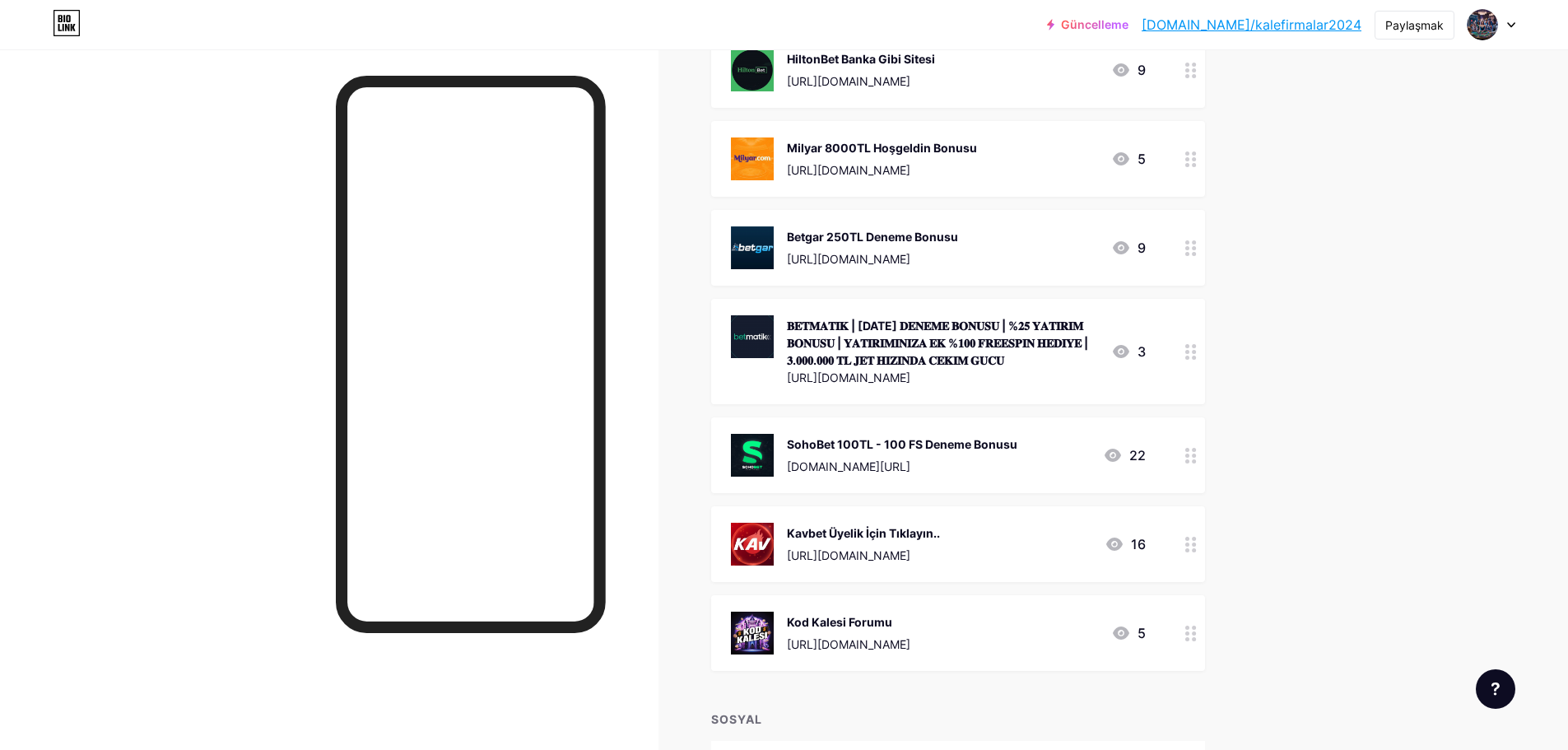
scroll to position [876, 0]
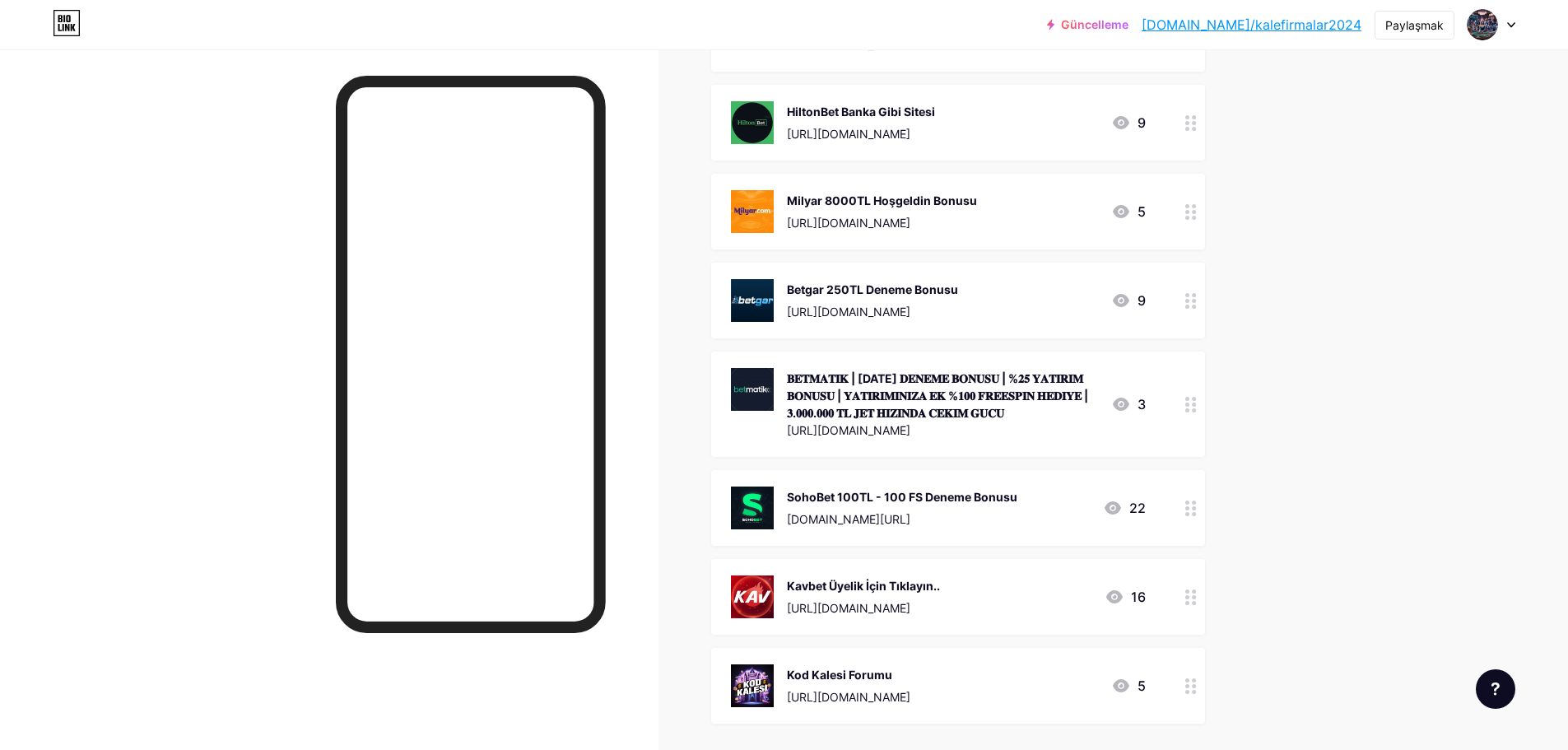
click at [1198, 410] on icon at bounding box center [1192, 405] width 12 height 16
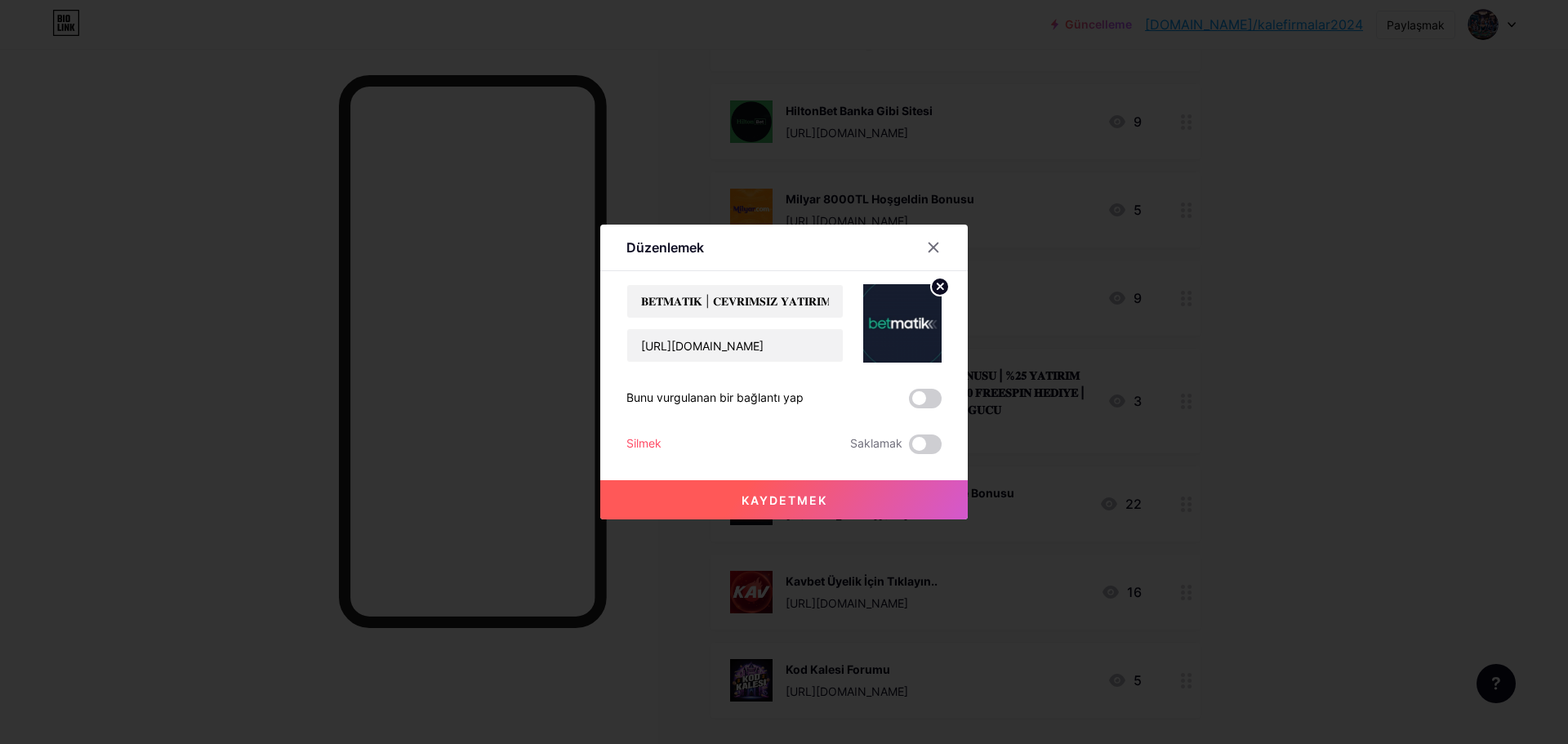
click at [655, 446] on font "Silmek" at bounding box center [644, 443] width 35 height 14
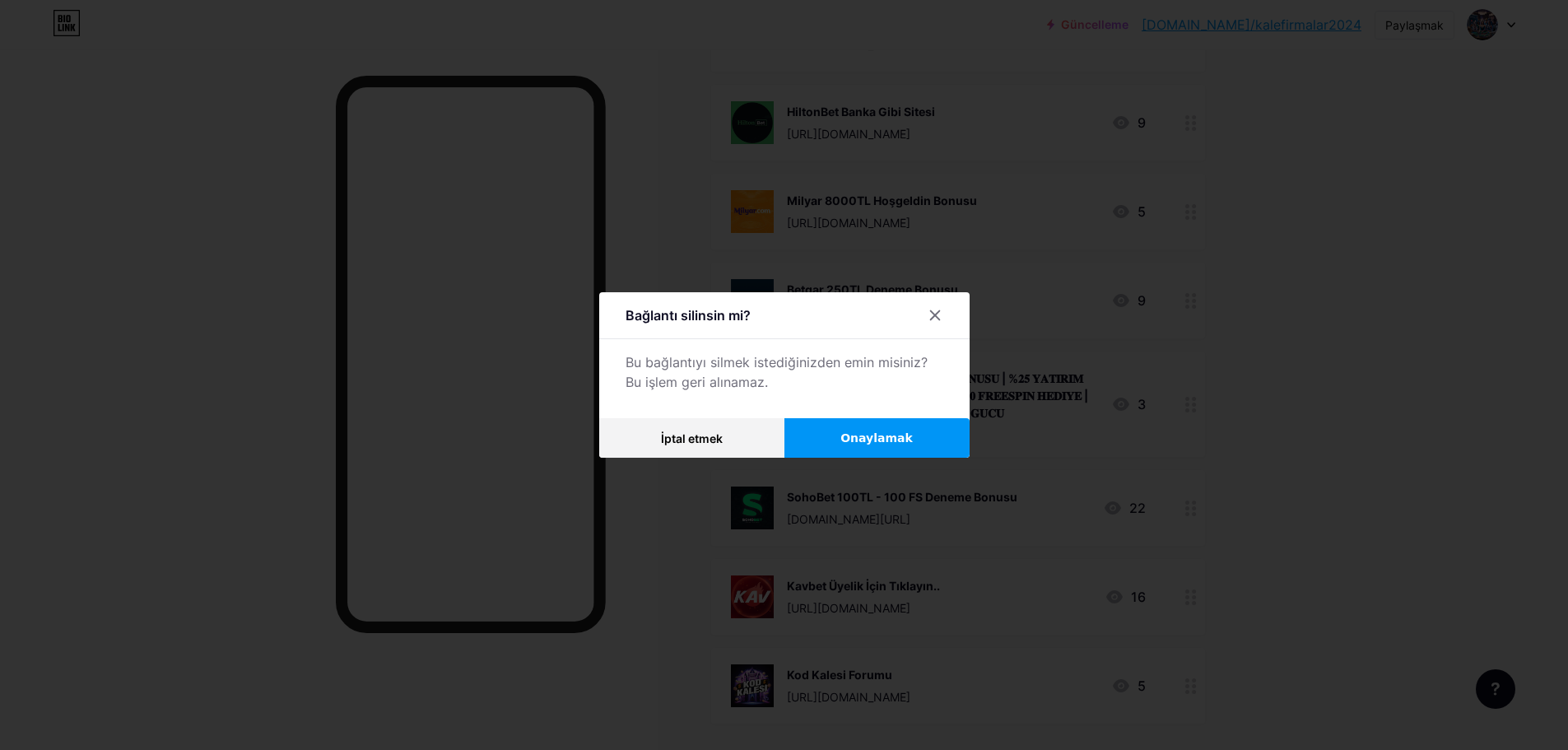
click at [893, 447] on button "Onaylamak" at bounding box center [877, 438] width 185 height 39
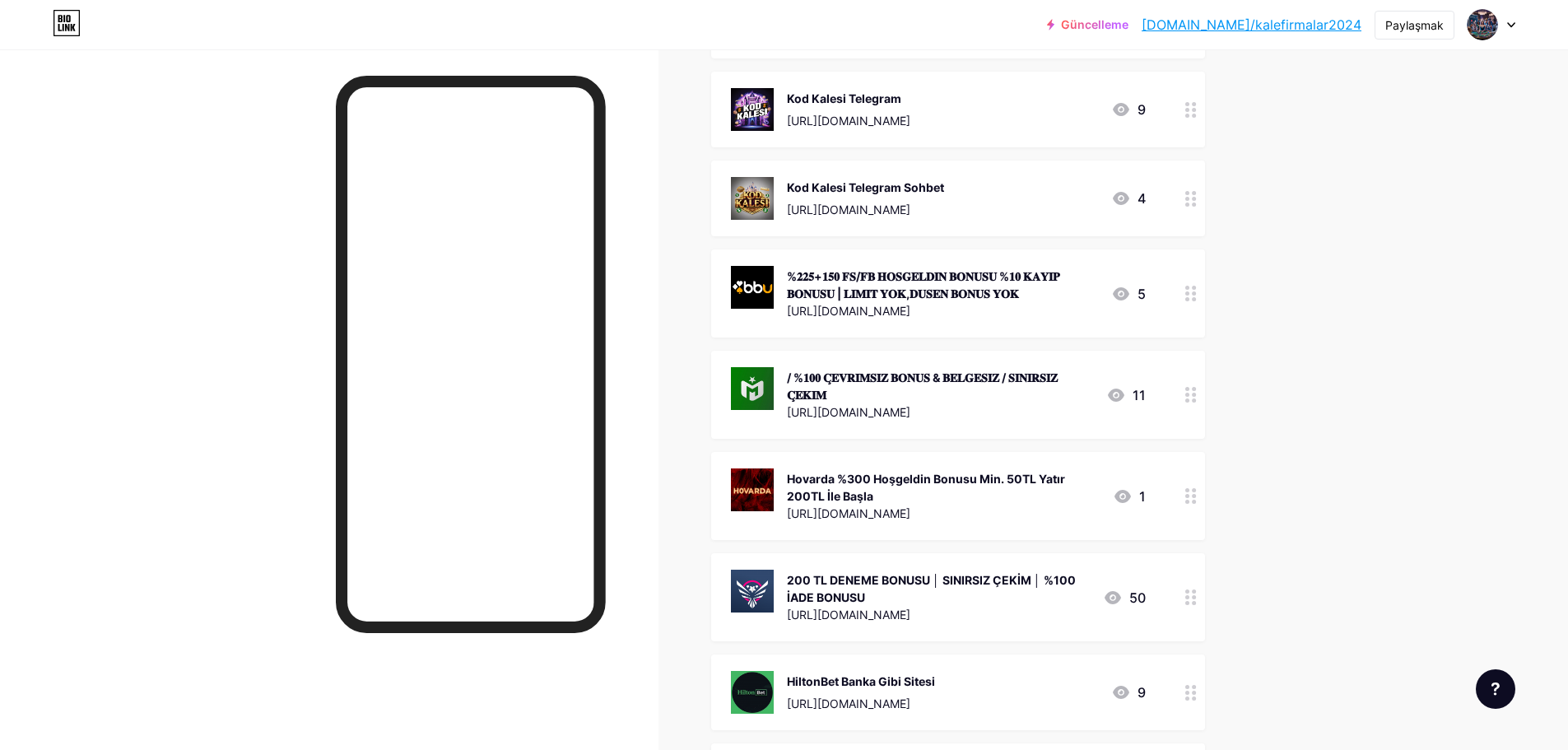
scroll to position [300, 0]
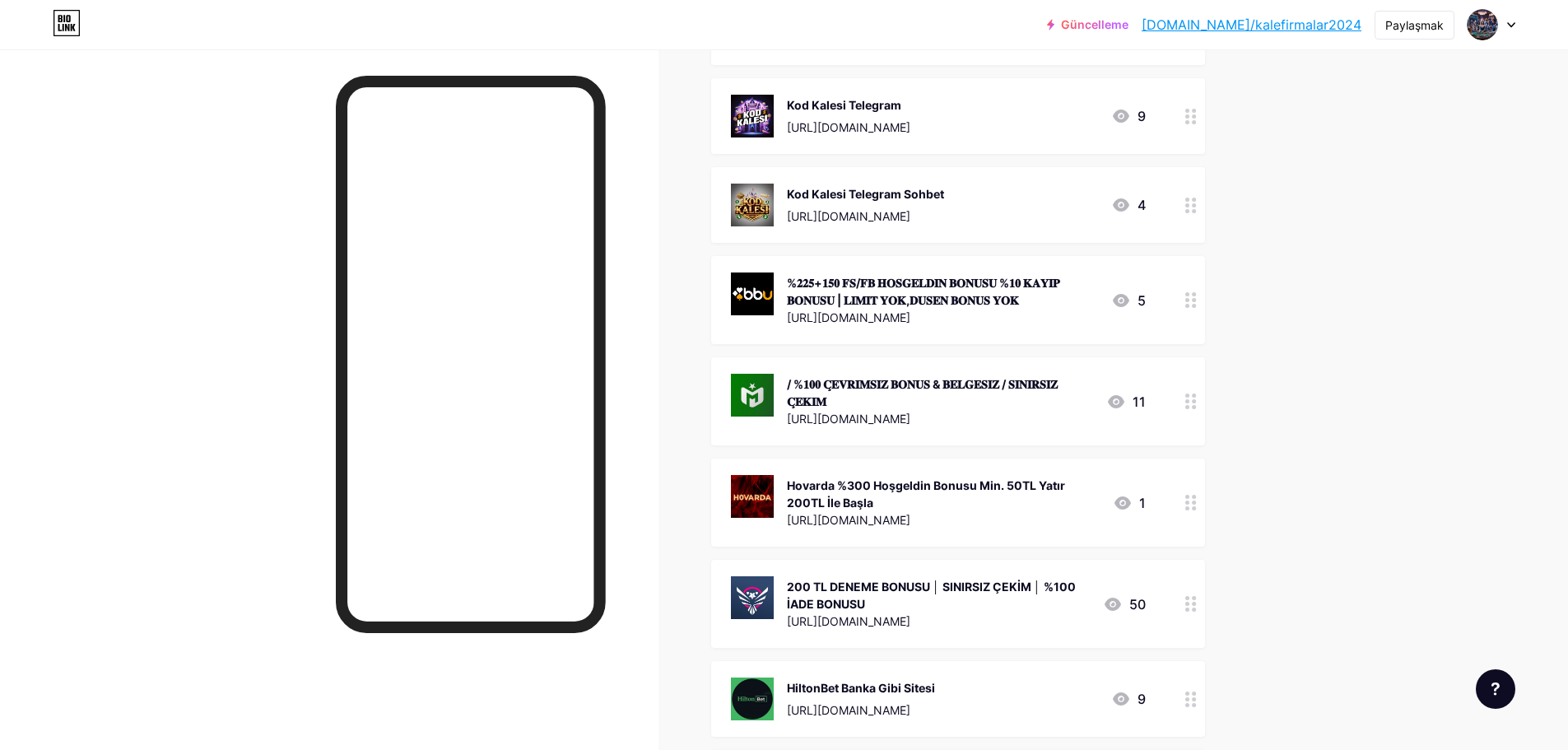
click at [1192, 403] on icon at bounding box center [1192, 402] width 12 height 16
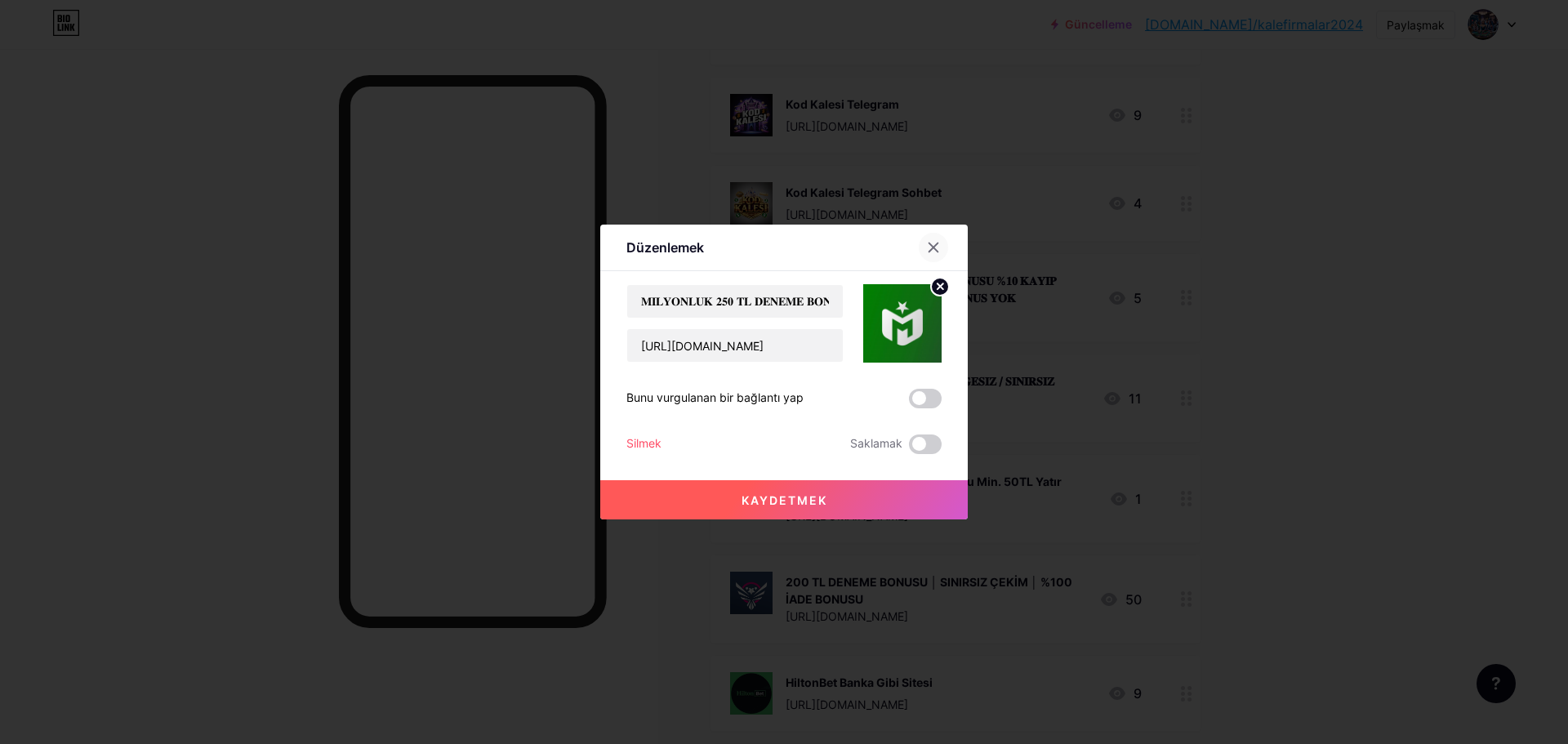
click at [936, 251] on icon at bounding box center [933, 246] width 13 height 13
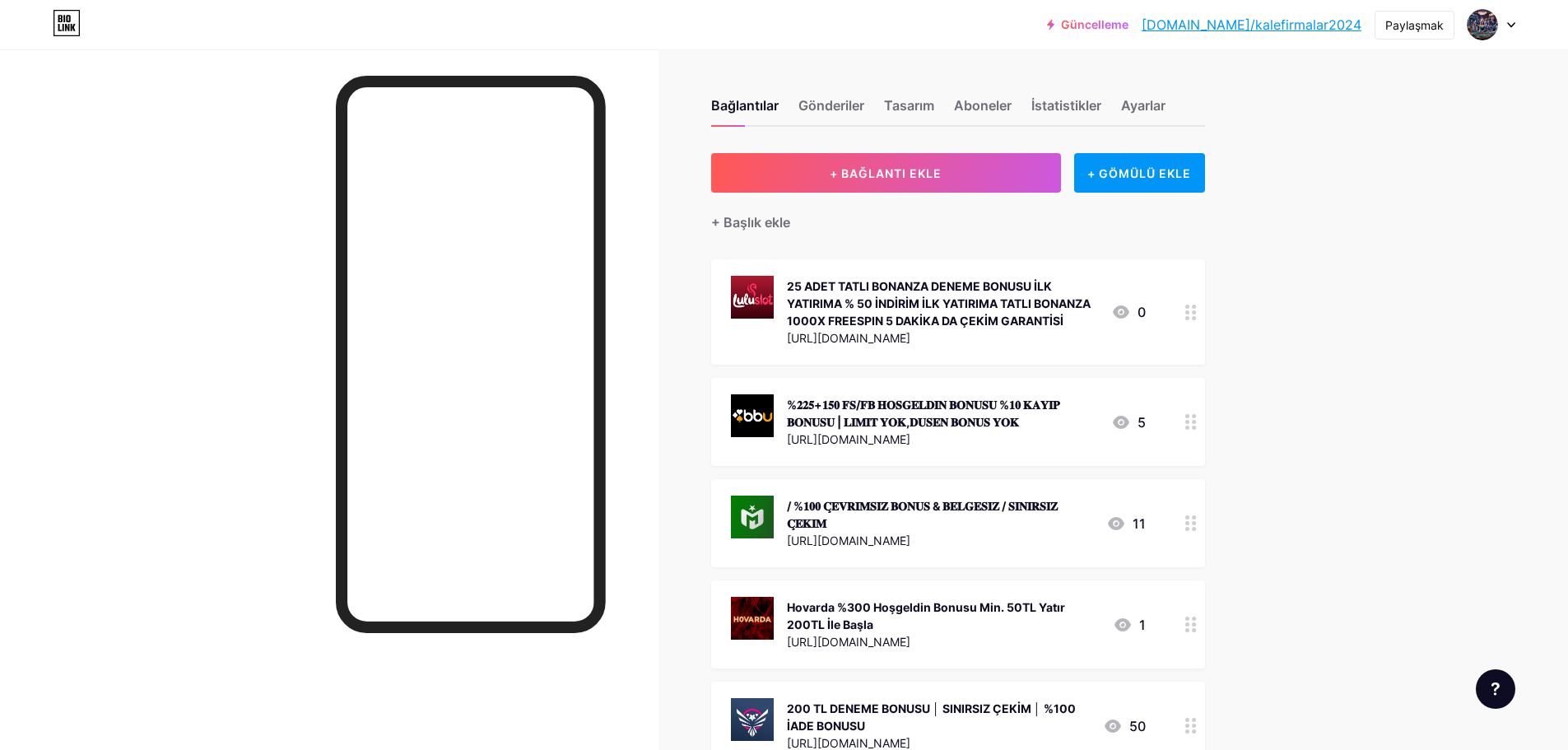
click at [1067, 529] on div "/ %𝟏𝟎𝟎 𝐂̧𝐄𝐕𝐑𝐈̇𝐌𝐒𝐈̇𝐙 𝐁𝐎𝐍𝐔𝐒 & 𝐁𝐄𝐋𝐆𝐄𝐒𝐈̇𝐙 / 𝐒𝐈𝐍𝐈𝐑𝐒𝐈𝐙 𝐂̧𝐄𝐊𝐈̇𝐌" at bounding box center [939, 514] width 306 height 34
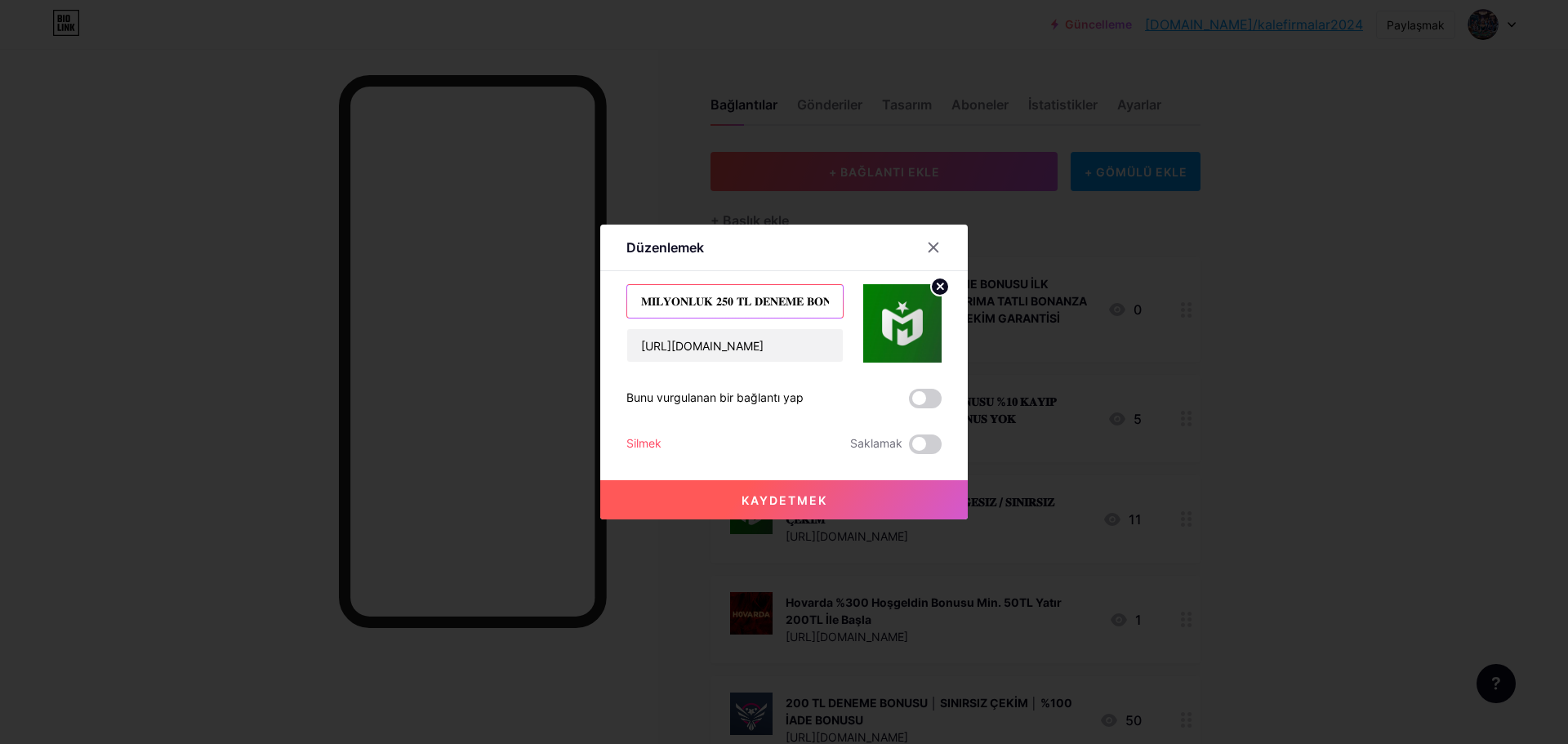
click at [719, 294] on input "𝐌𝐈̇𝐋𝐘𝐎𝐍𝐋𝐔𝐊 𝟐𝟓𝟎 𝐓𝐋 𝐃𝐄𝐍𝐄𝐌𝐄 𝐁𝐎𝐍𝐔𝐒𝐔/ %𝟏𝟎𝟎 𝐂̧𝐄𝐕𝐑𝐈̇𝐌𝐒𝐈̇𝐙 𝐁𝐎𝐍𝐔𝐒 & 𝐁𝐄𝐋𝐆𝐄𝐒𝐈̇𝐙 / 𝐒𝐈𝐍𝐈𝐑𝐒𝐈𝐙…" at bounding box center [735, 302] width 215 height 33
type input "250 TL DENEME BONUSU"
click at [838, 494] on button "Kaydetmek" at bounding box center [784, 500] width 368 height 39
